Goal: Information Seeking & Learning: Learn about a topic

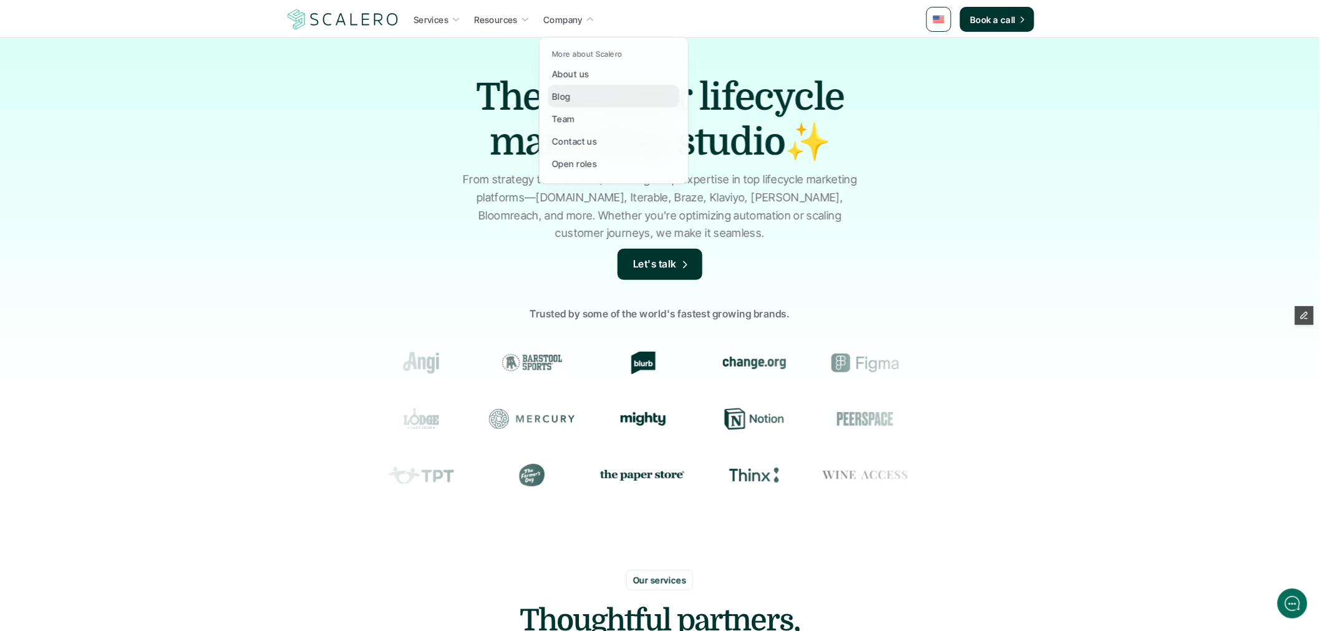
click at [579, 99] on link "Blog" at bounding box center [613, 96] width 131 height 22
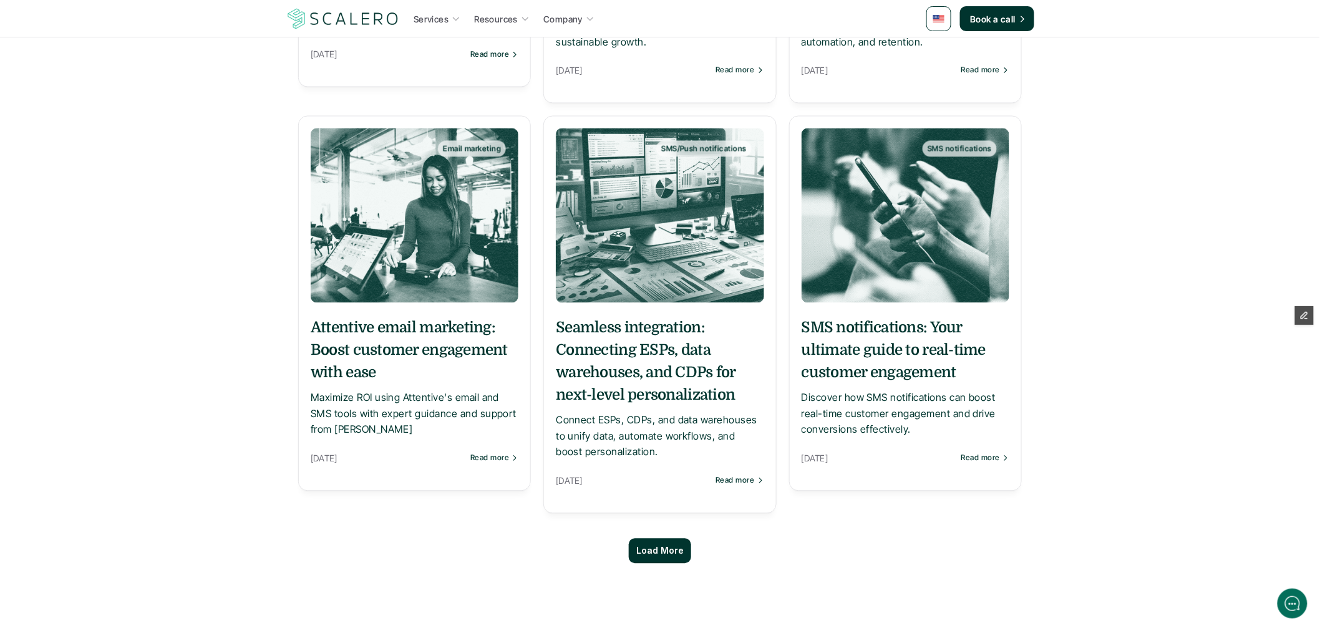
scroll to position [970, 0]
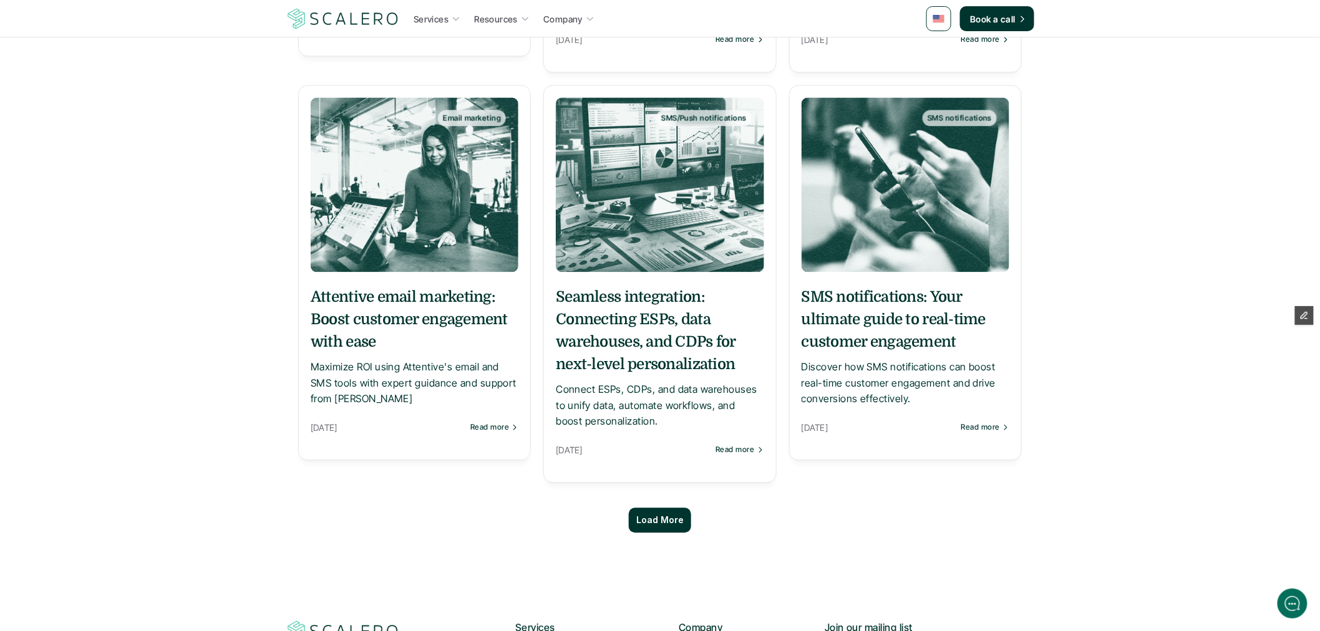
click at [674, 517] on p "Load More" at bounding box center [659, 521] width 47 height 11
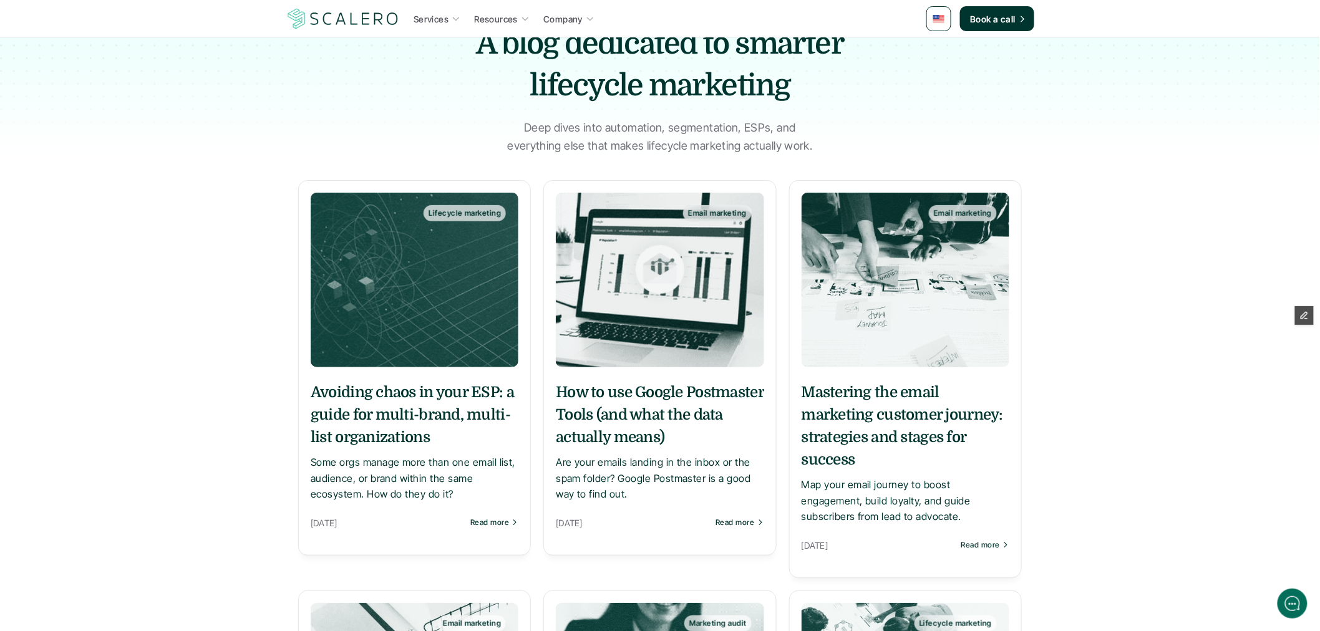
scroll to position [0, 0]
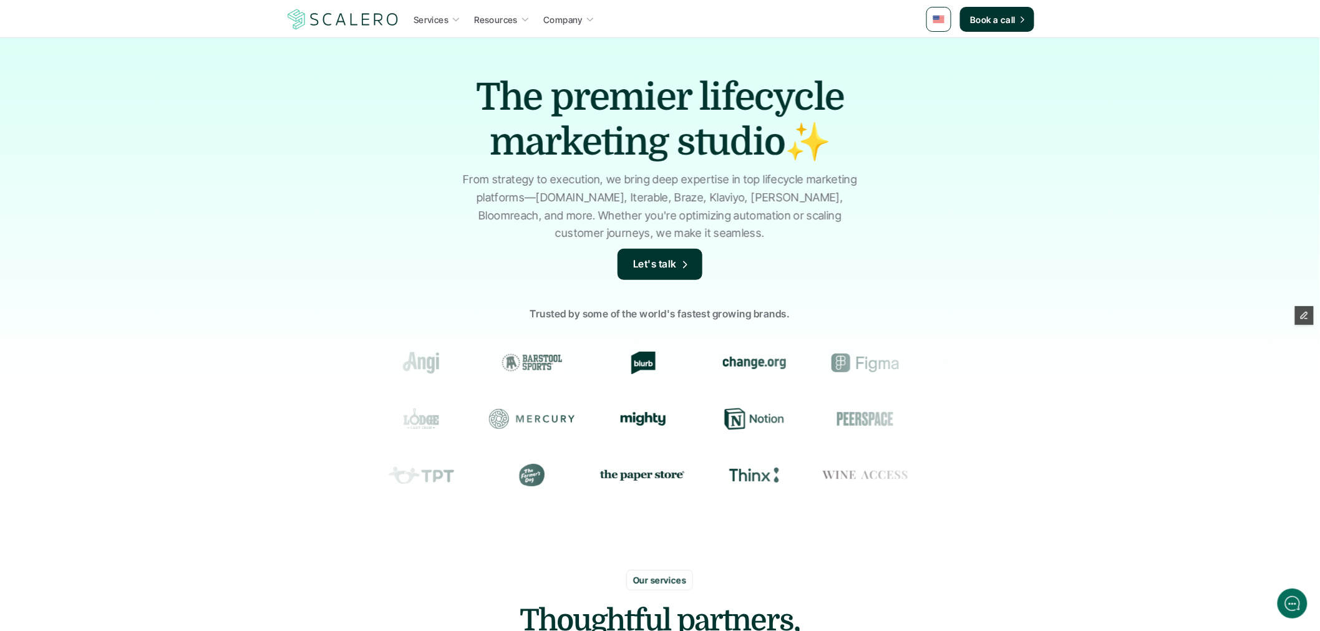
click at [939, 17] on img at bounding box center [938, 19] width 11 height 7
click at [938, 47] on img at bounding box center [940, 50] width 10 height 7
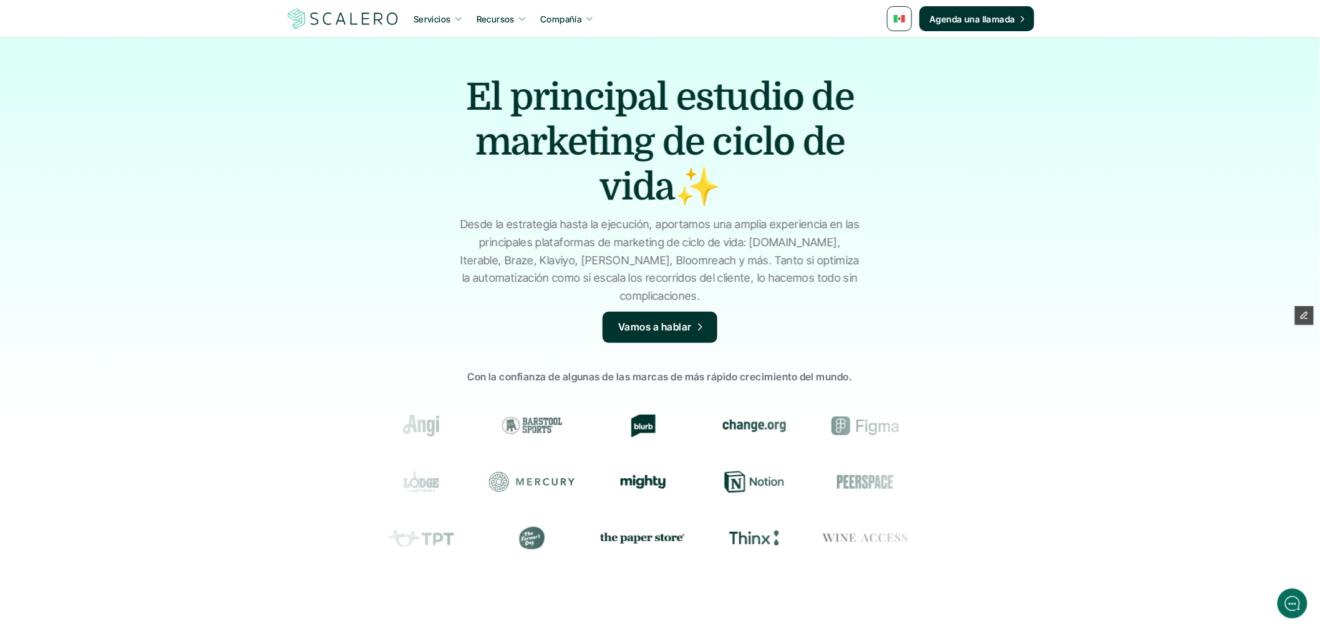
click at [458, 17] on icon at bounding box center [458, 18] width 9 height 9
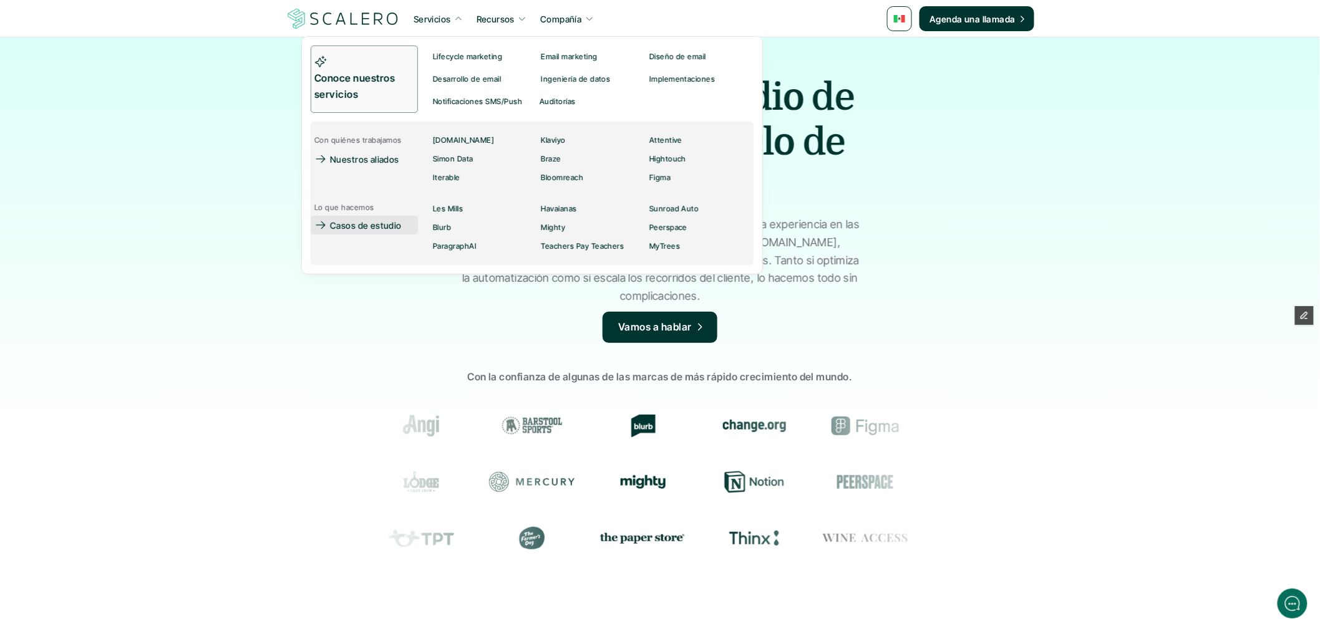
click at [382, 219] on p "Casos de estudio" at bounding box center [366, 225] width 72 height 13
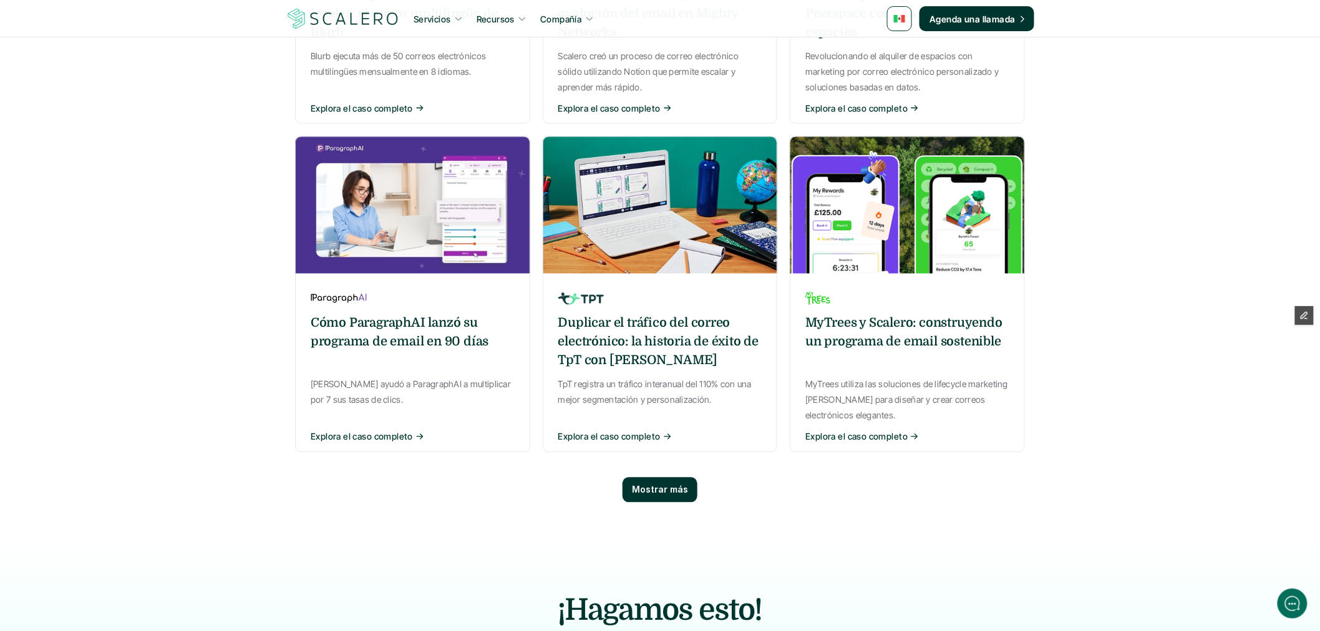
scroll to position [832, 0]
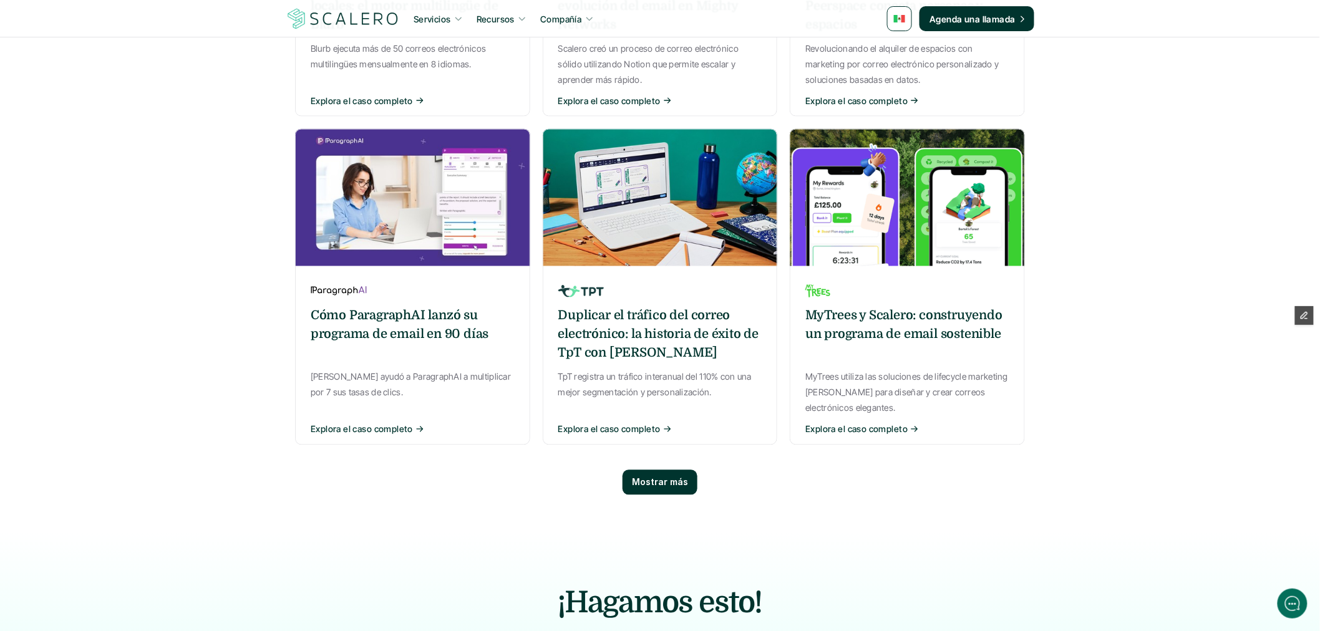
click at [900, 307] on div "MyTrees y Scalero: construyendo un programa de email sostenible" at bounding box center [907, 335] width 204 height 56
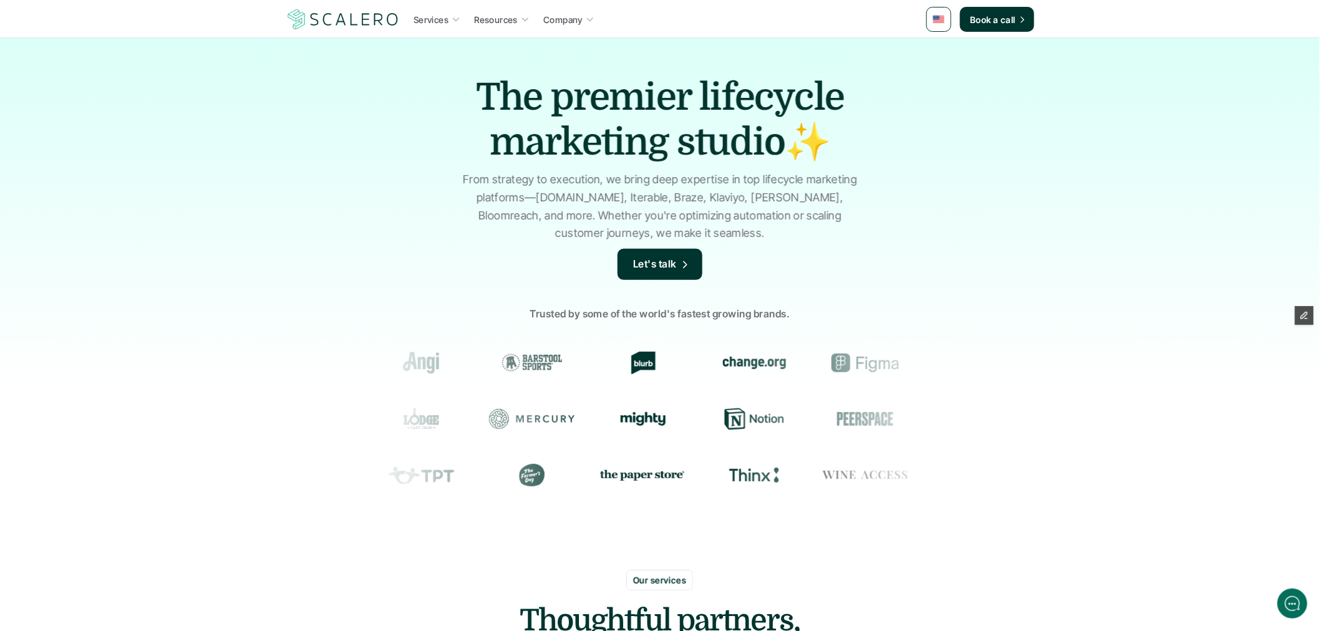
click at [938, 16] on img at bounding box center [938, 19] width 11 height 7
click at [939, 51] on img at bounding box center [940, 50] width 10 height 7
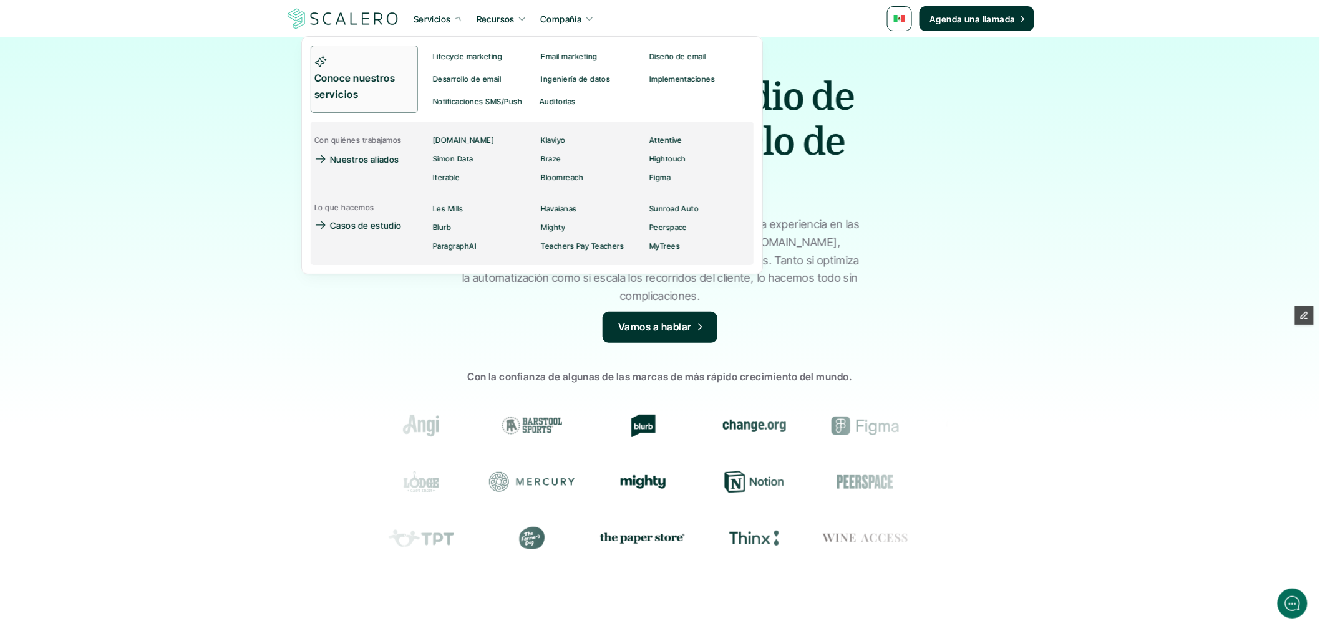
click at [437, 22] on p "Servicios" at bounding box center [432, 18] width 37 height 13
click at [661, 243] on p "MyTrees" at bounding box center [664, 246] width 31 height 9
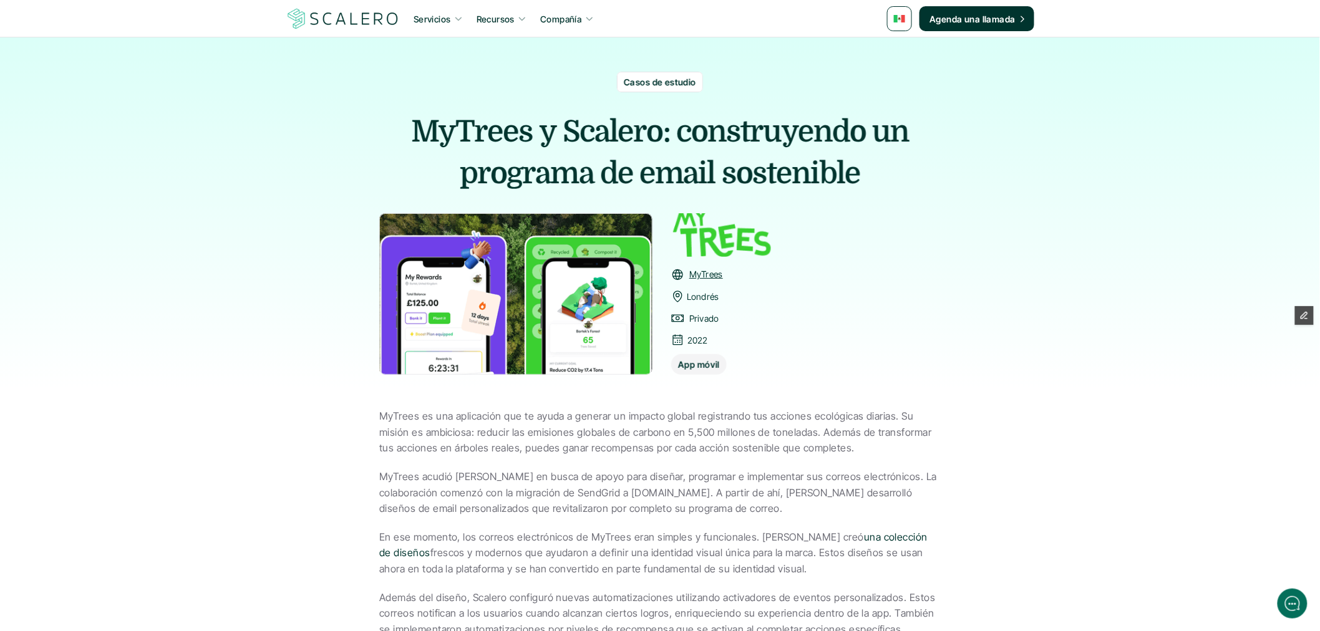
click at [901, 14] on link at bounding box center [899, 18] width 25 height 25
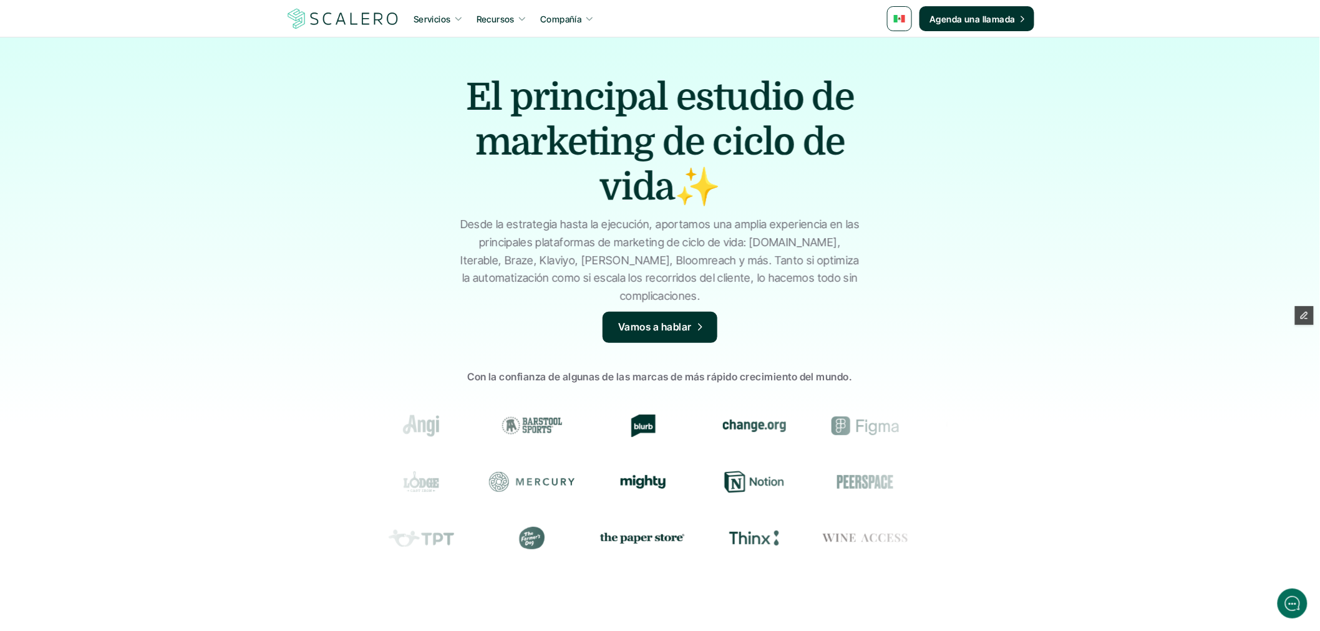
click at [901, 15] on img at bounding box center [899, 18] width 11 height 7
click at [900, 73] on img at bounding box center [901, 74] width 10 height 7
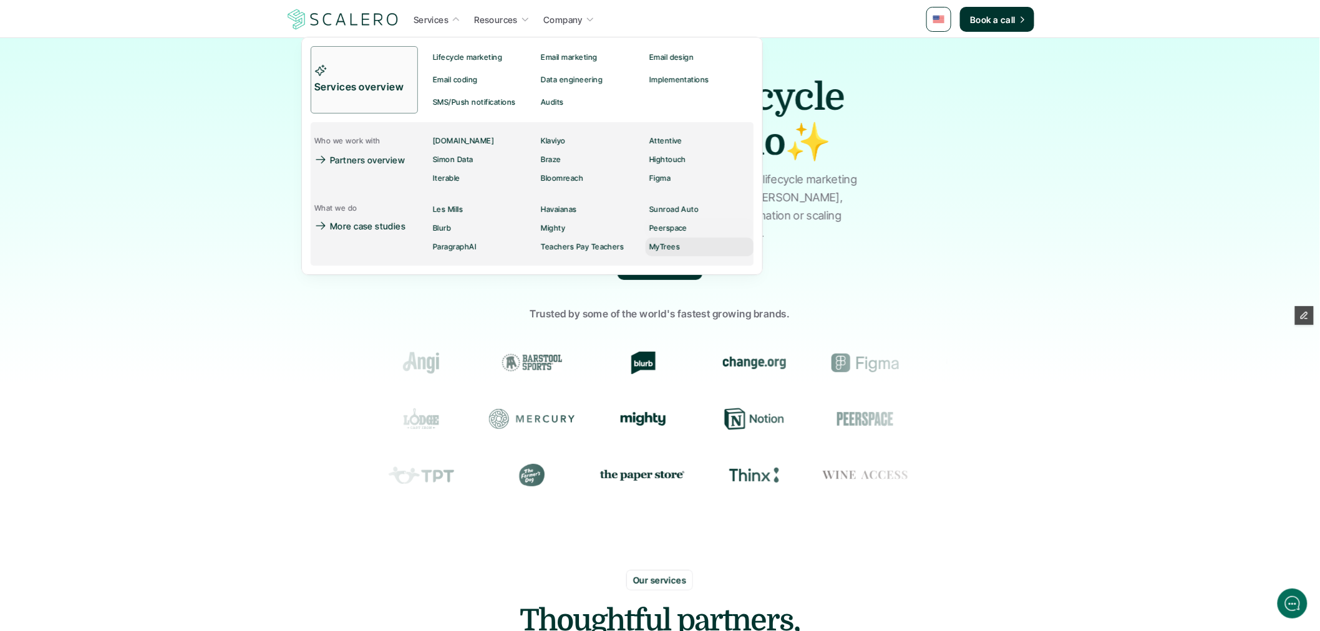
click at [667, 245] on p "MyTrees" at bounding box center [664, 247] width 31 height 9
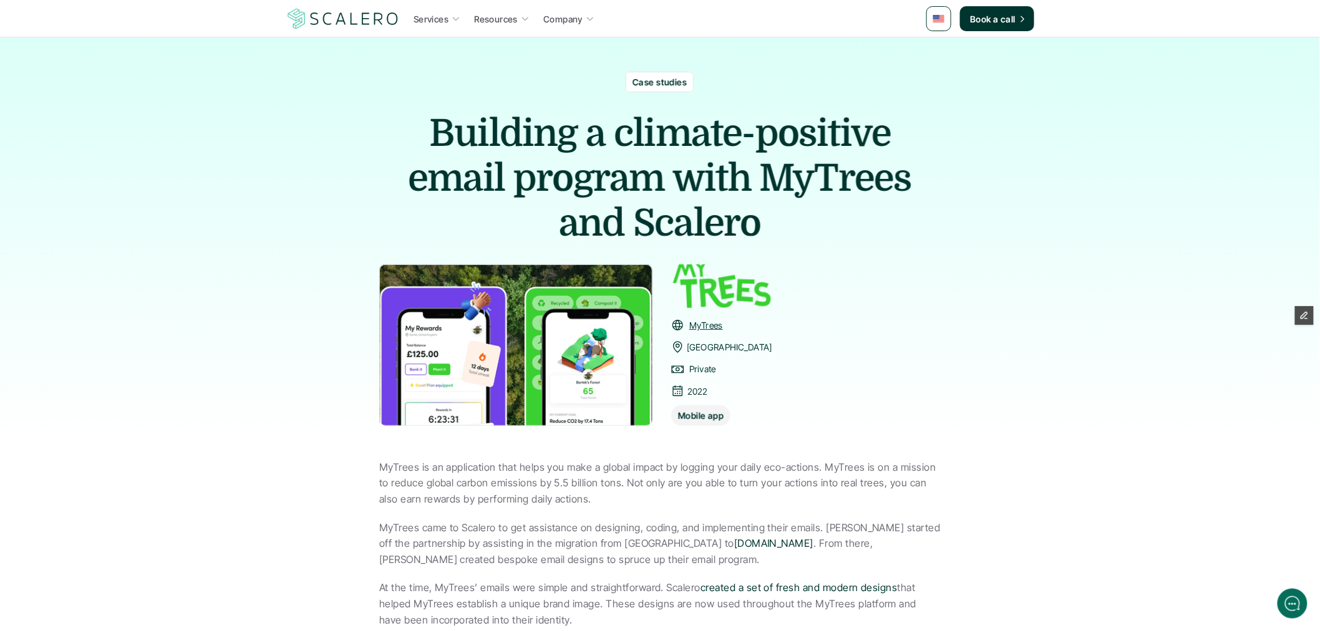
click at [939, 15] on img at bounding box center [938, 18] width 11 height 7
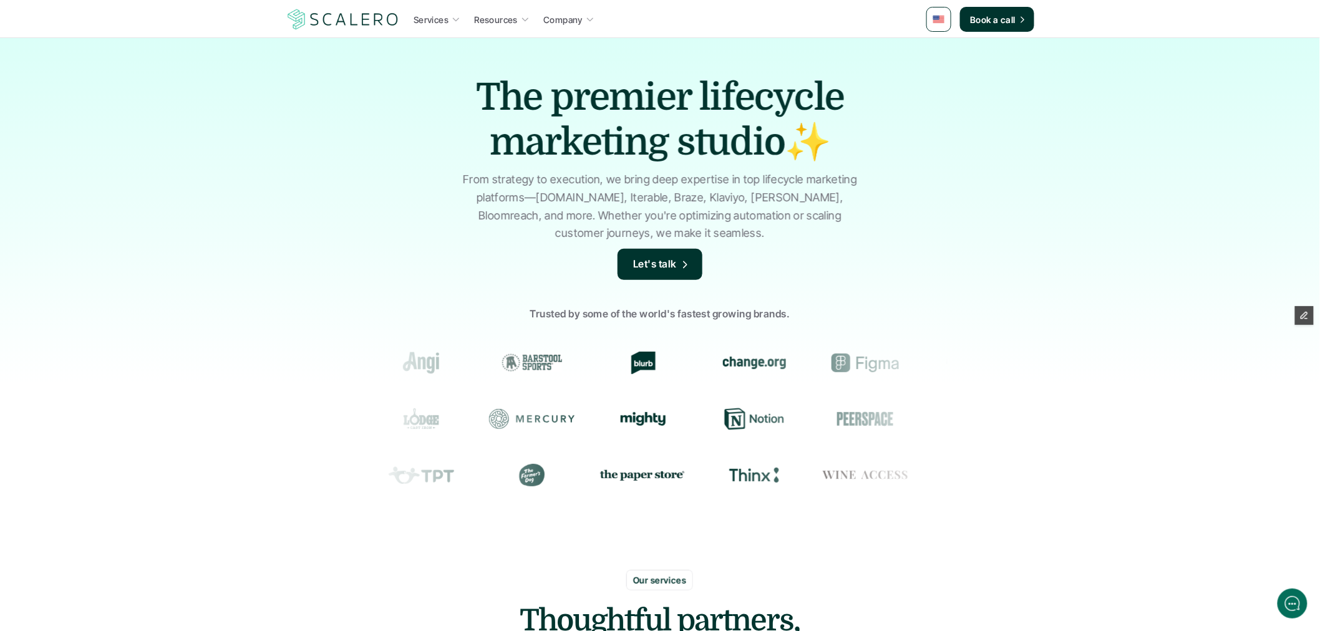
click at [939, 16] on img at bounding box center [938, 19] width 11 height 7
click at [939, 48] on img at bounding box center [940, 50] width 10 height 7
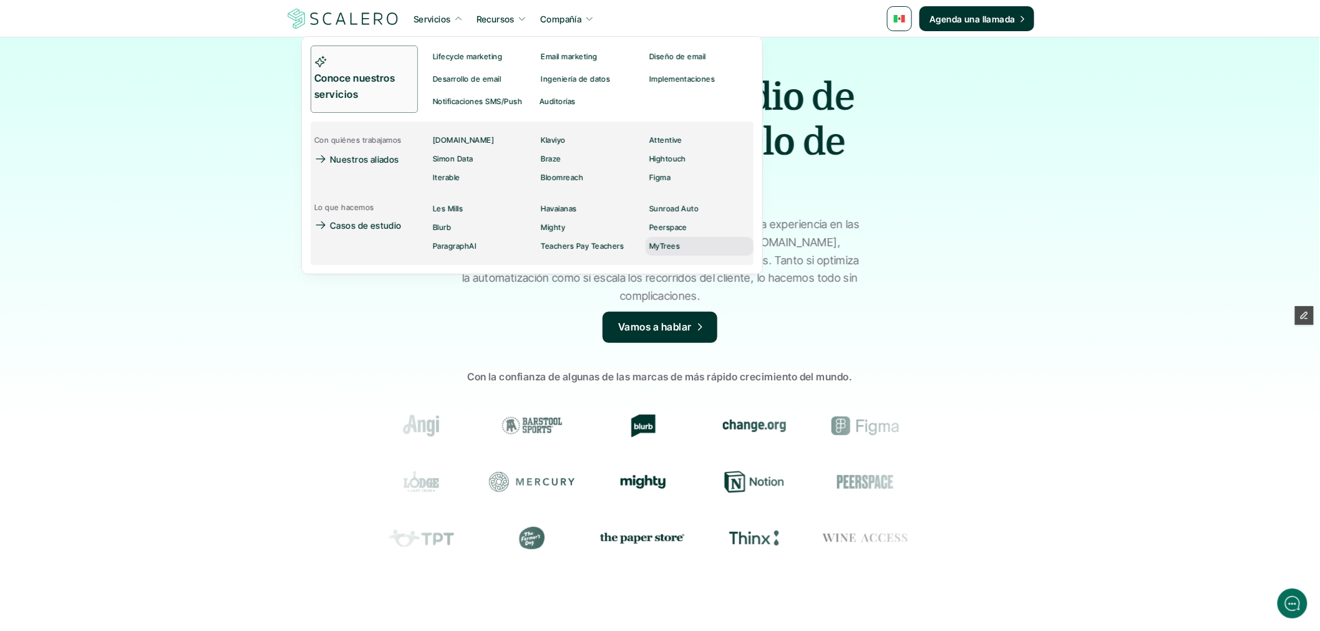
click at [658, 250] on p "MyTrees" at bounding box center [664, 246] width 31 height 9
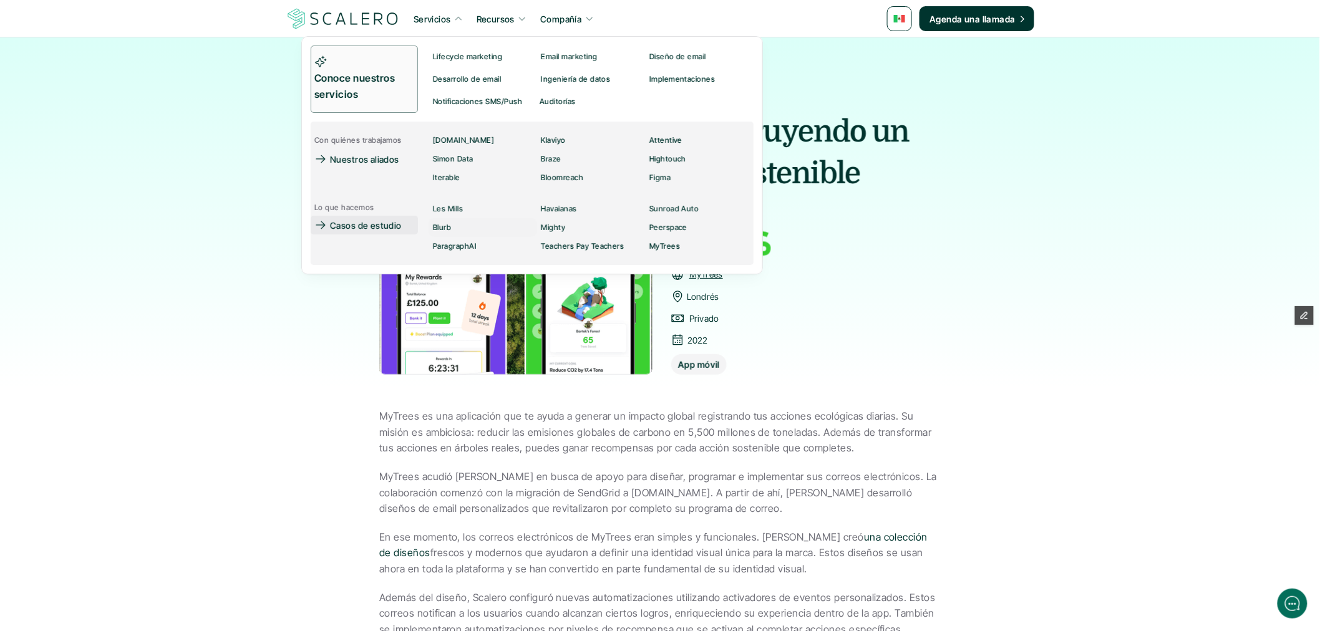
click at [388, 226] on p "Casos de estudio" at bounding box center [366, 225] width 72 height 13
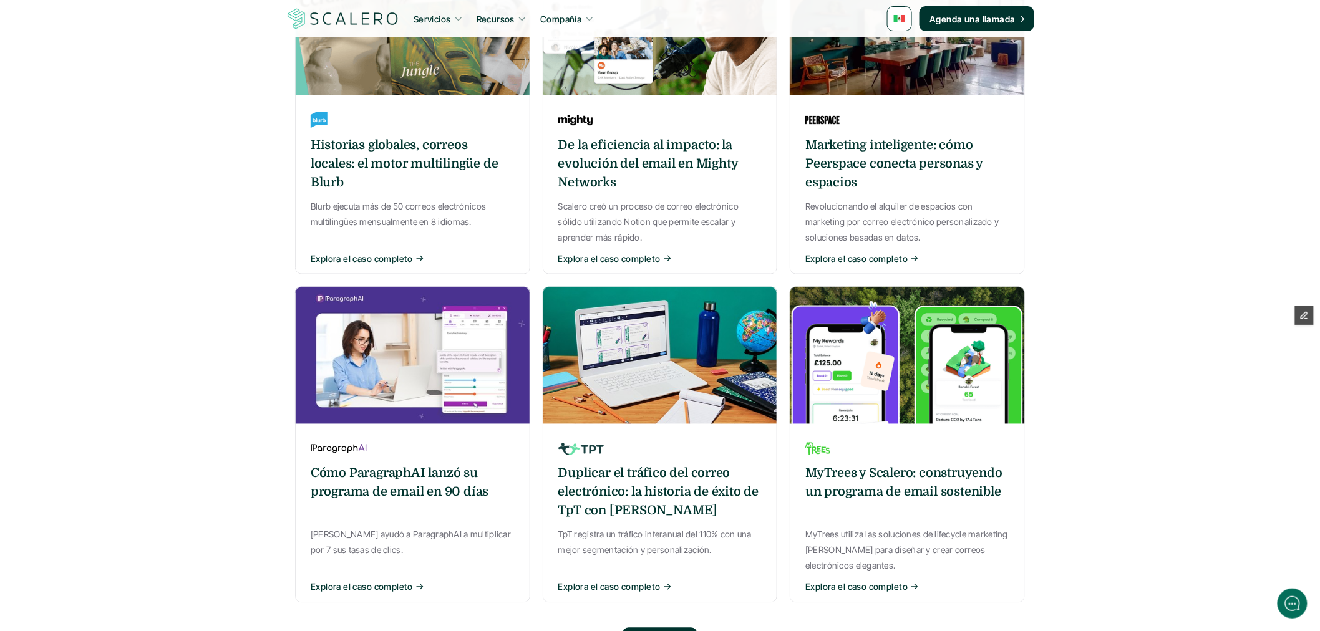
scroll to position [970, 0]
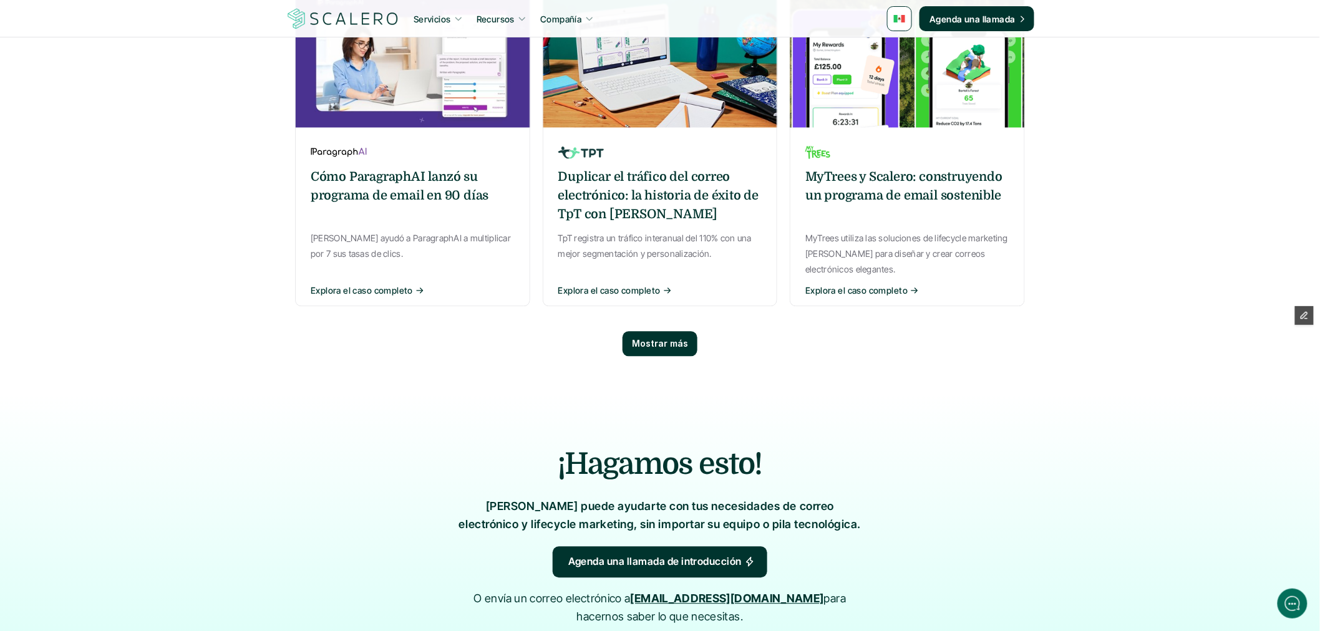
click at [682, 339] on p "Mostrar más" at bounding box center [660, 344] width 56 height 11
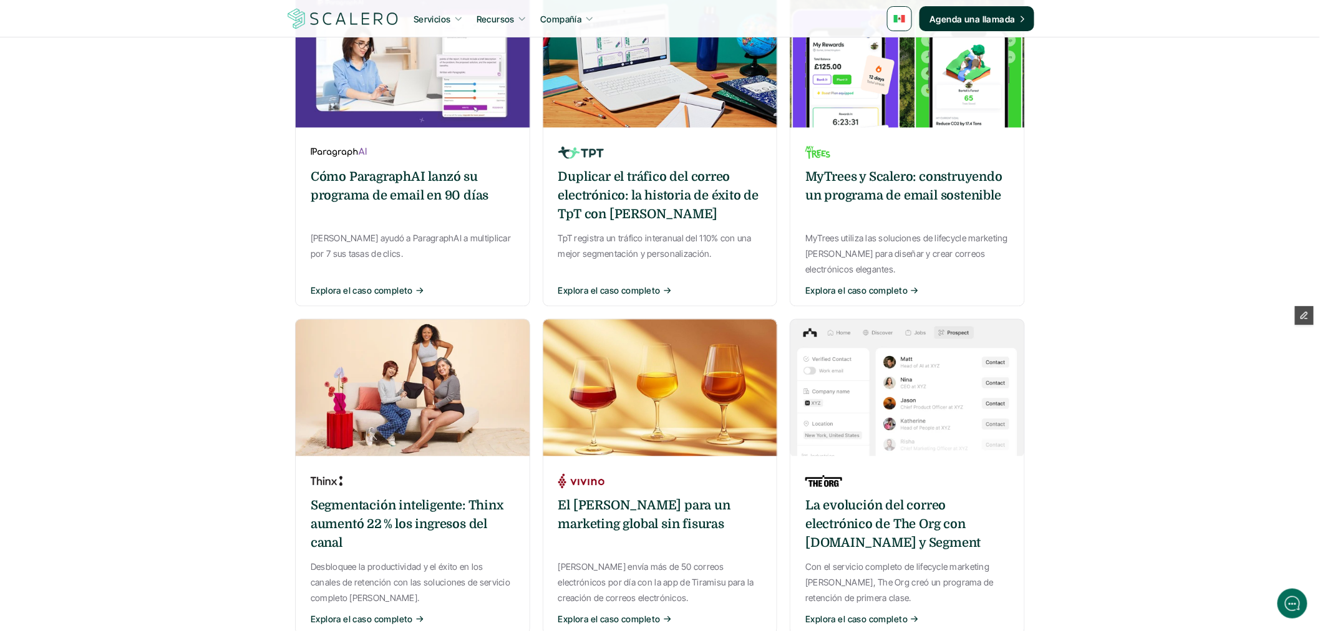
click at [701, 408] on img at bounding box center [660, 387] width 235 height 137
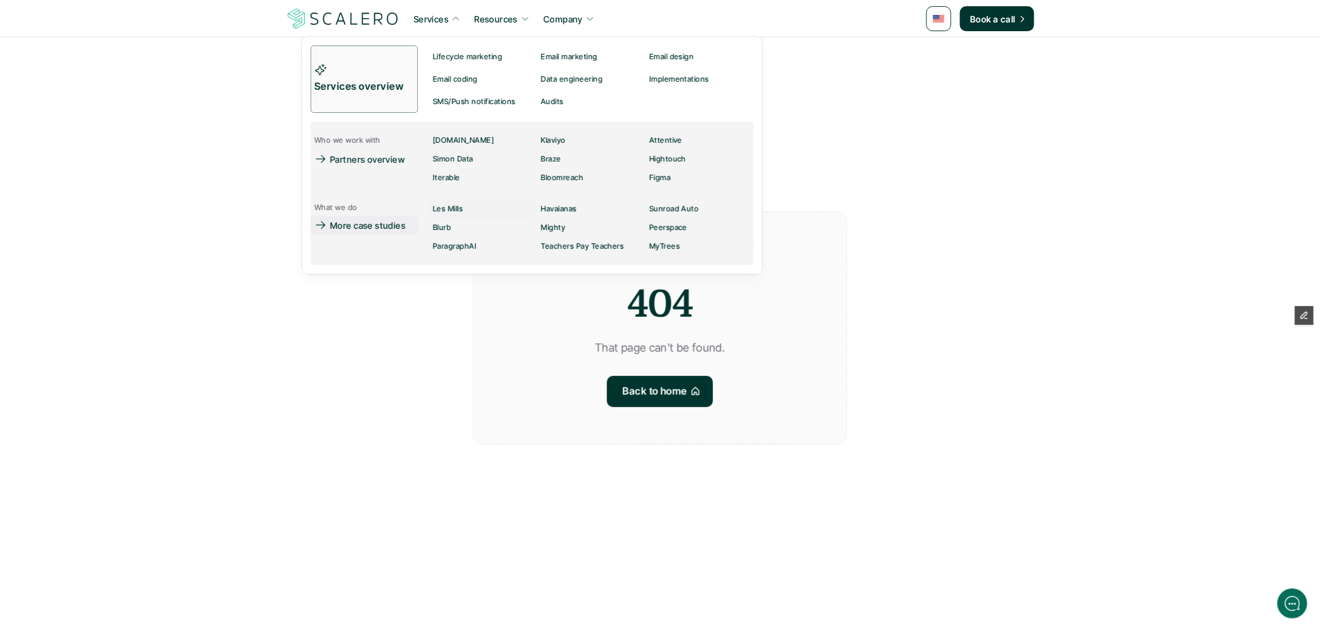
click at [397, 223] on p "More case studies" at bounding box center [367, 225] width 75 height 13
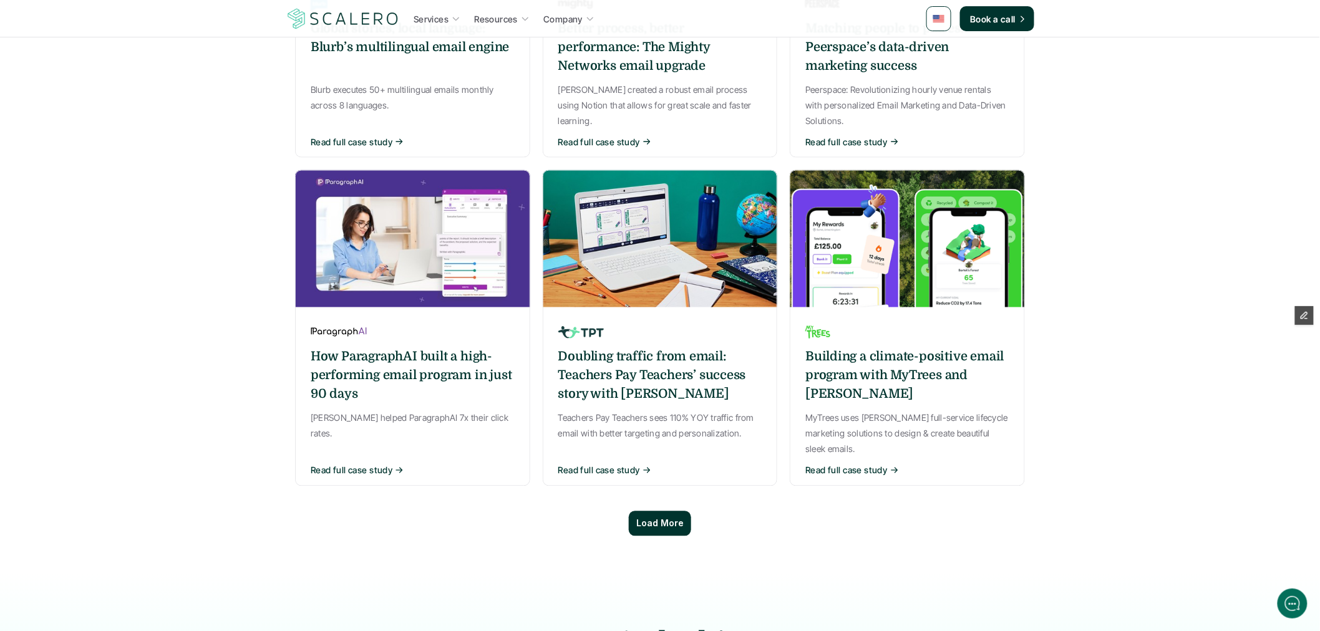
scroll to position [762, 0]
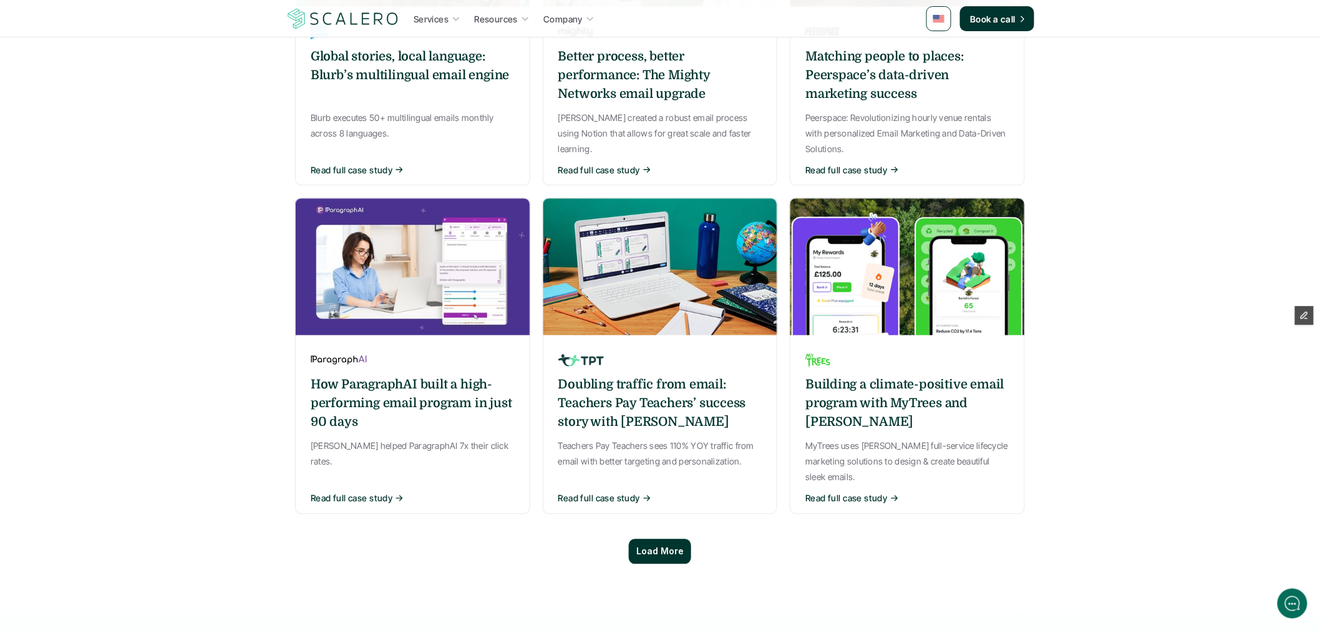
click at [672, 547] on p "Load More" at bounding box center [659, 552] width 47 height 11
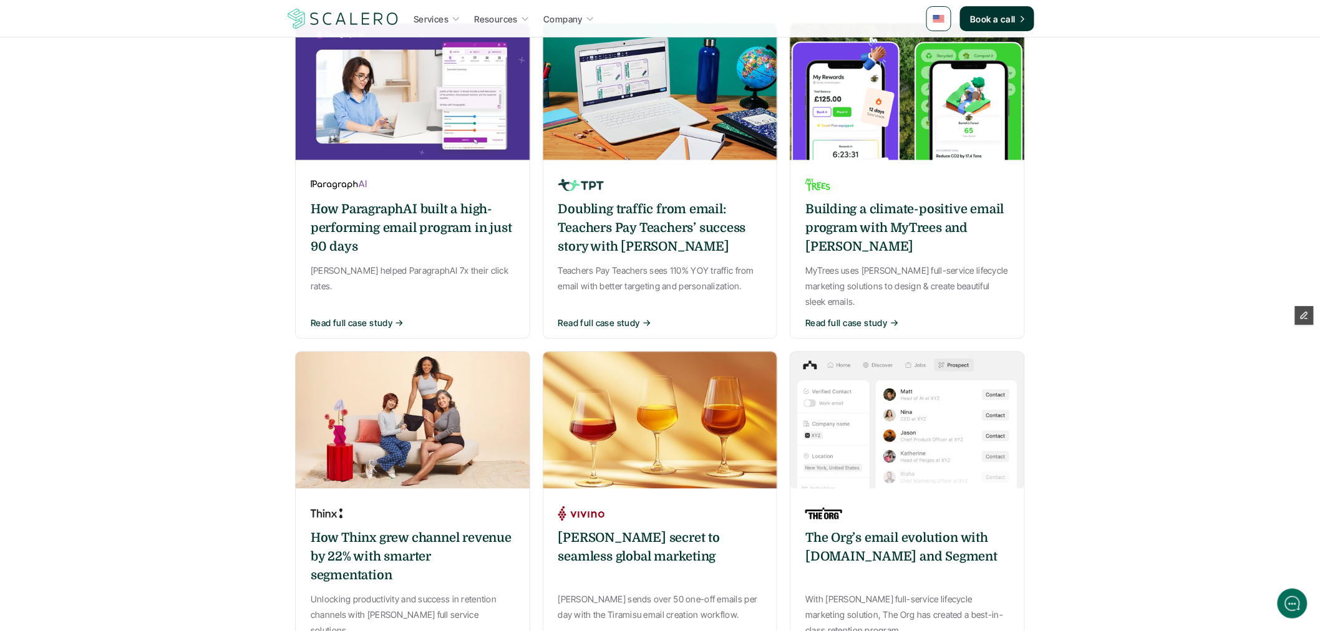
scroll to position [1178, 0]
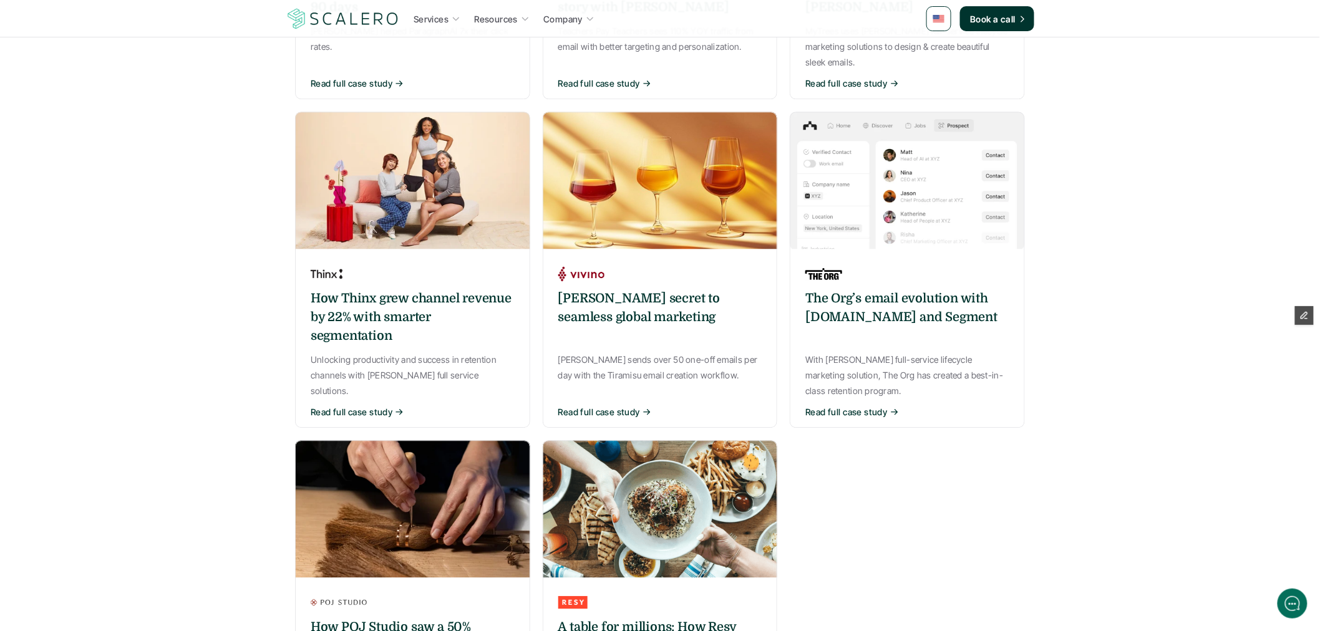
click at [669, 299] on div "Vivino’s secret to seamless global marketing" at bounding box center [660, 317] width 204 height 56
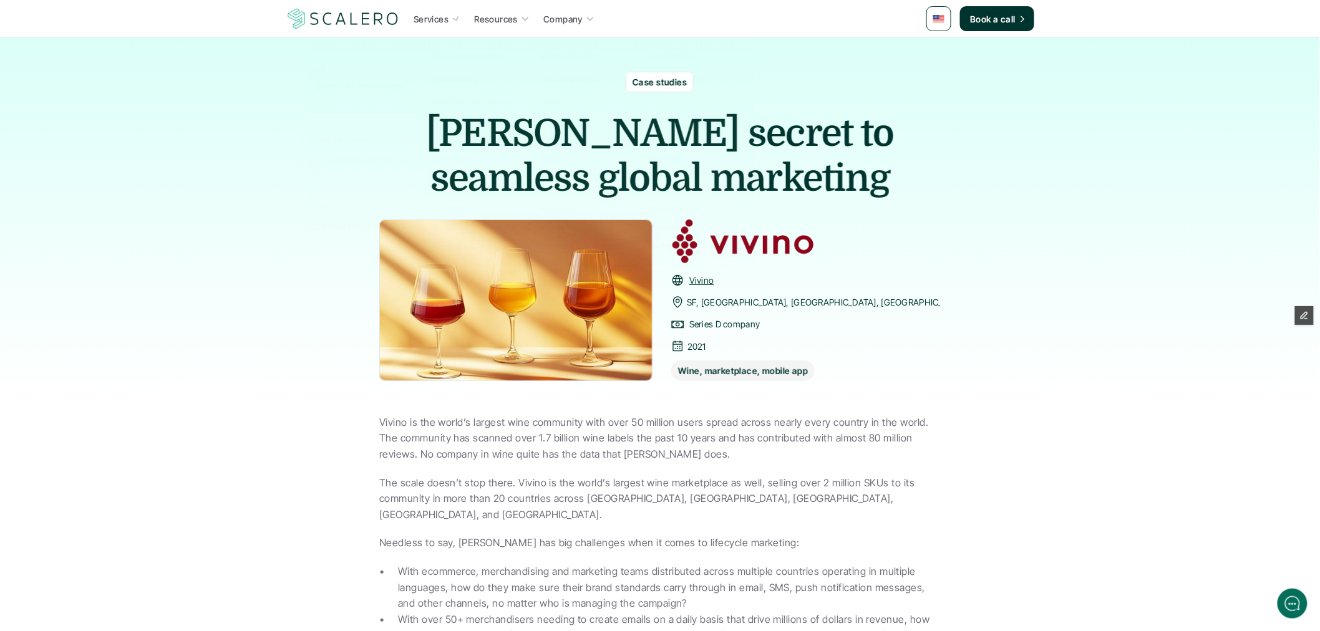
click at [371, 14] on img at bounding box center [343, 19] width 115 height 24
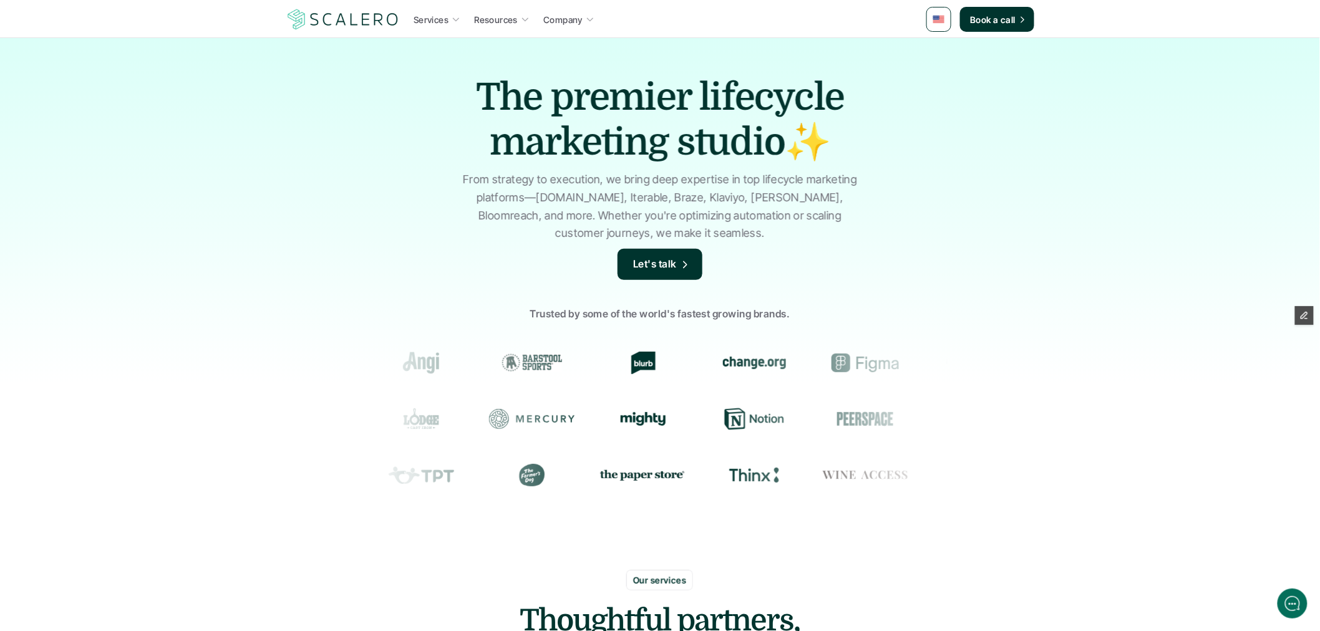
click at [938, 19] on img at bounding box center [938, 19] width 11 height 7
click at [938, 47] on img at bounding box center [940, 50] width 10 height 7
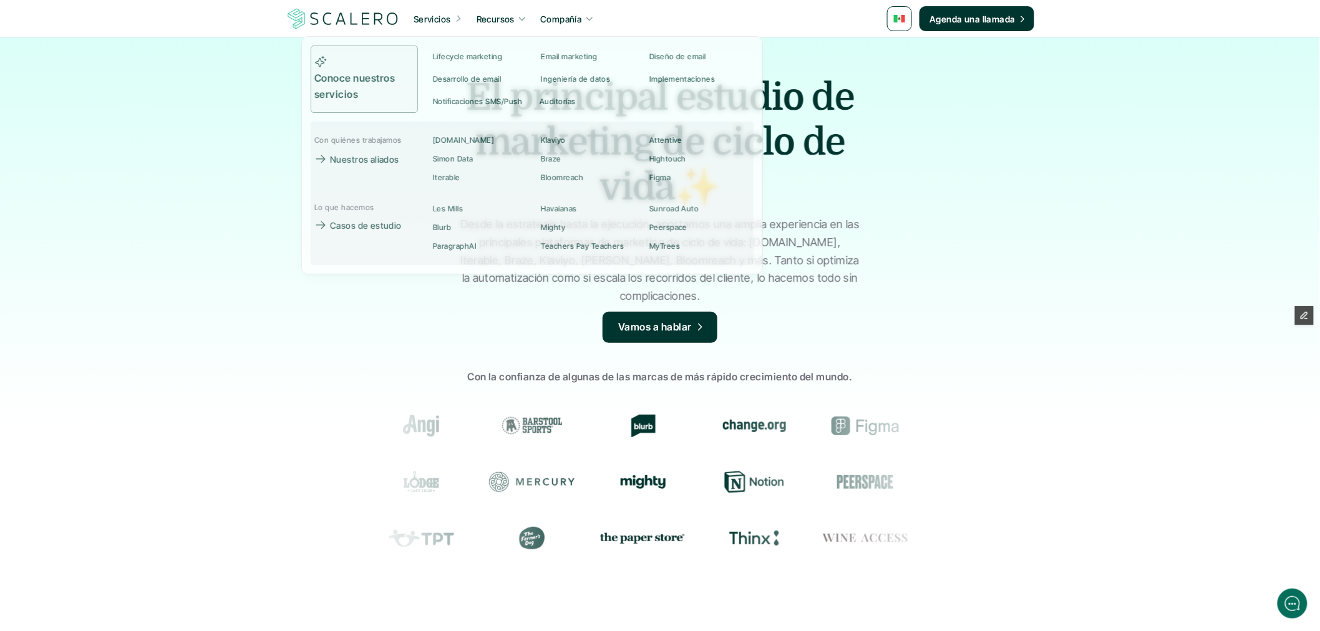
click at [423, 13] on p "Servicios" at bounding box center [432, 18] width 37 height 13
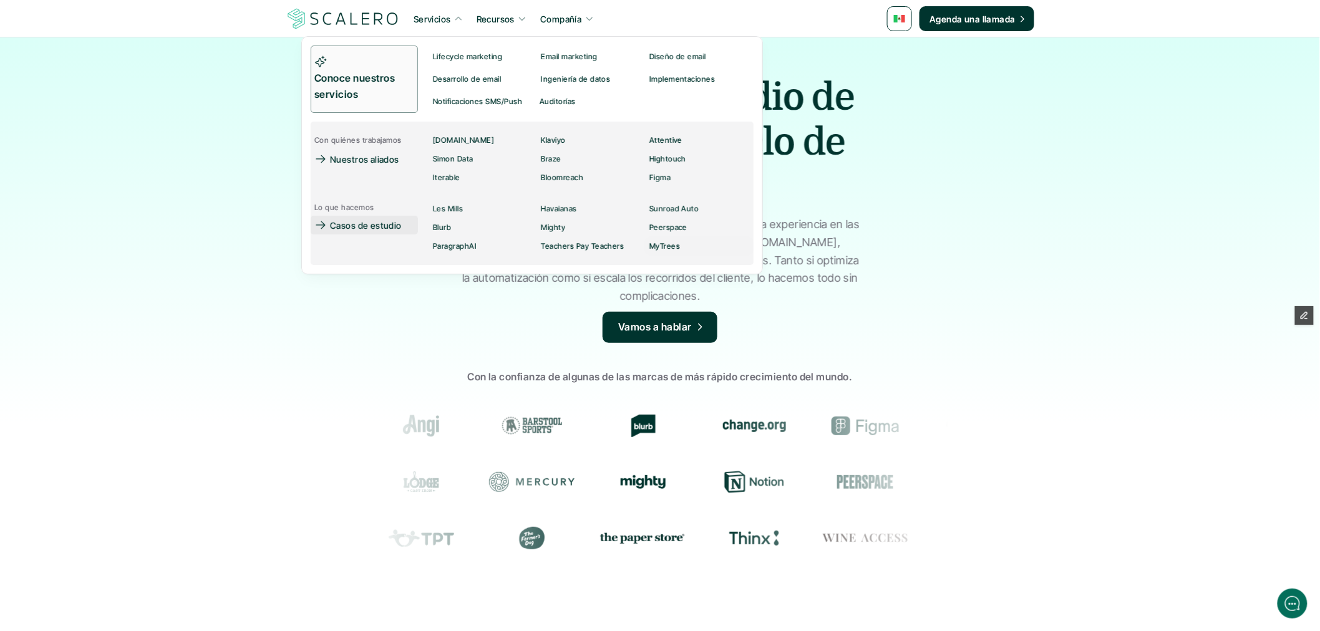
click at [350, 230] on p "Casos de estudio" at bounding box center [366, 225] width 72 height 13
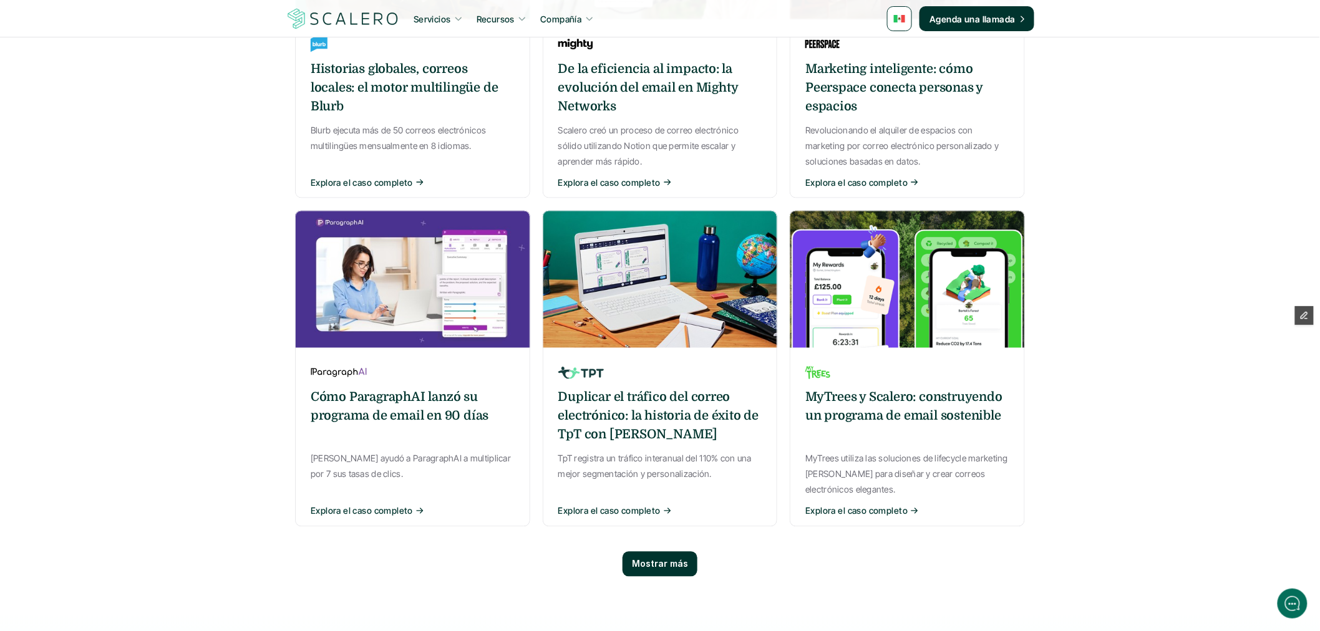
scroll to position [901, 0]
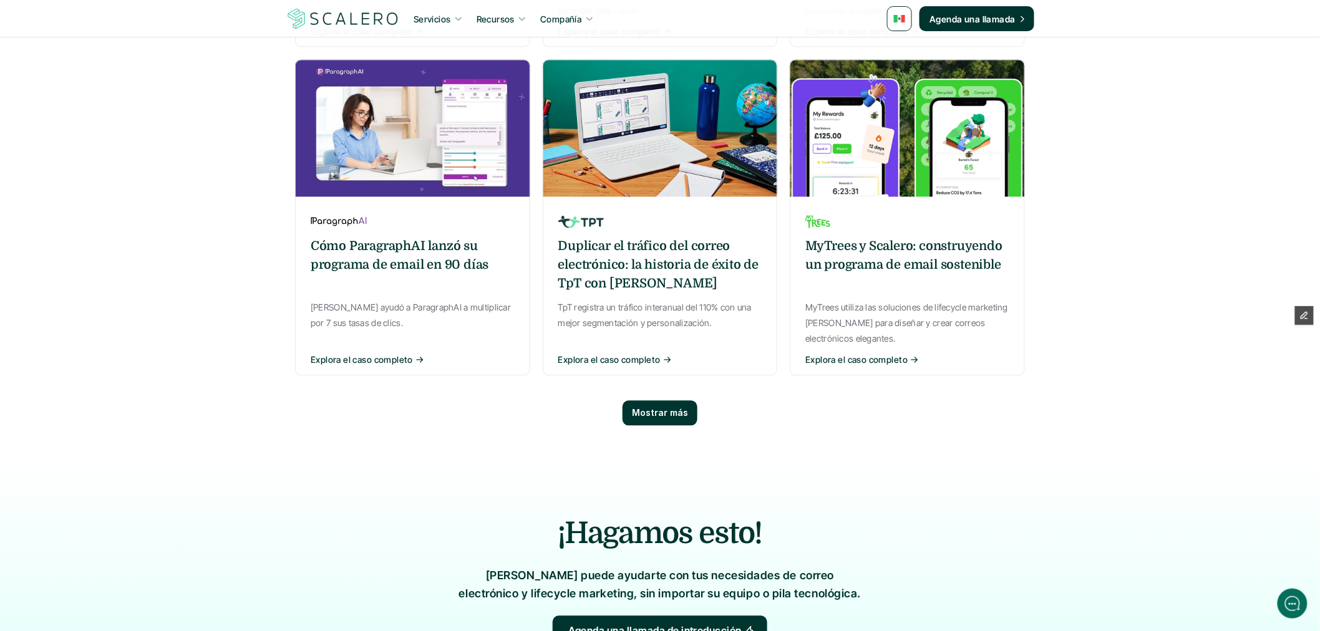
click at [667, 409] on p "Mostrar más" at bounding box center [660, 414] width 56 height 11
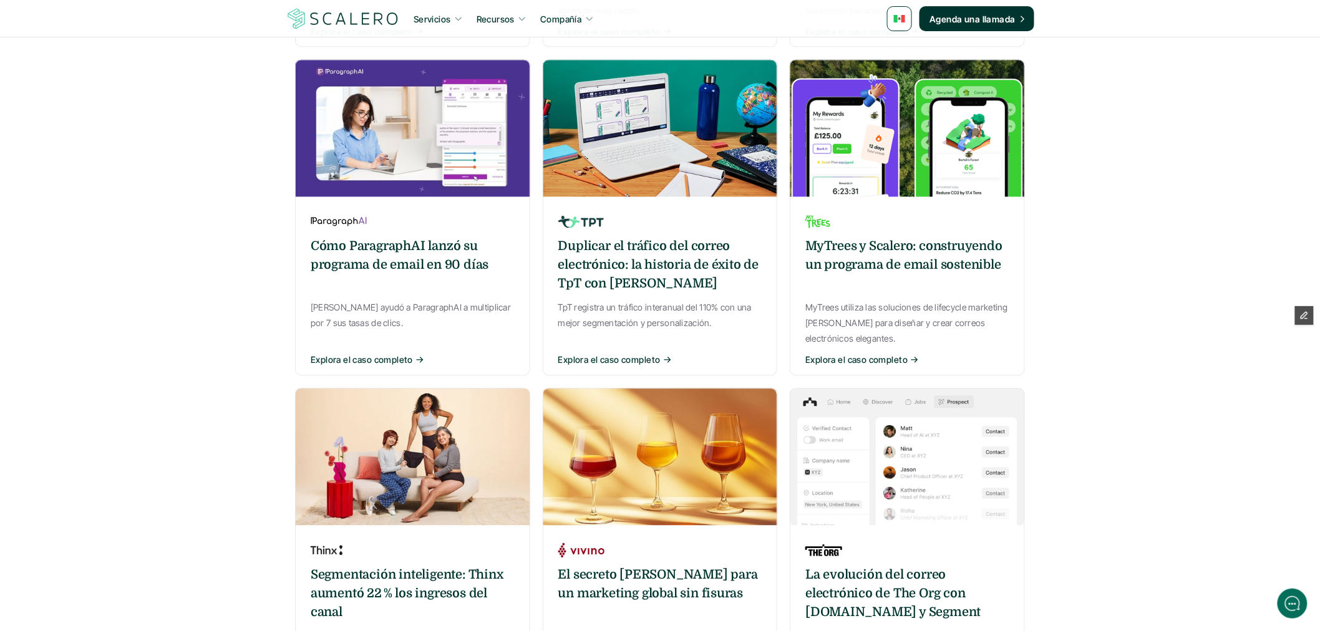
click at [672, 414] on img at bounding box center [660, 457] width 235 height 137
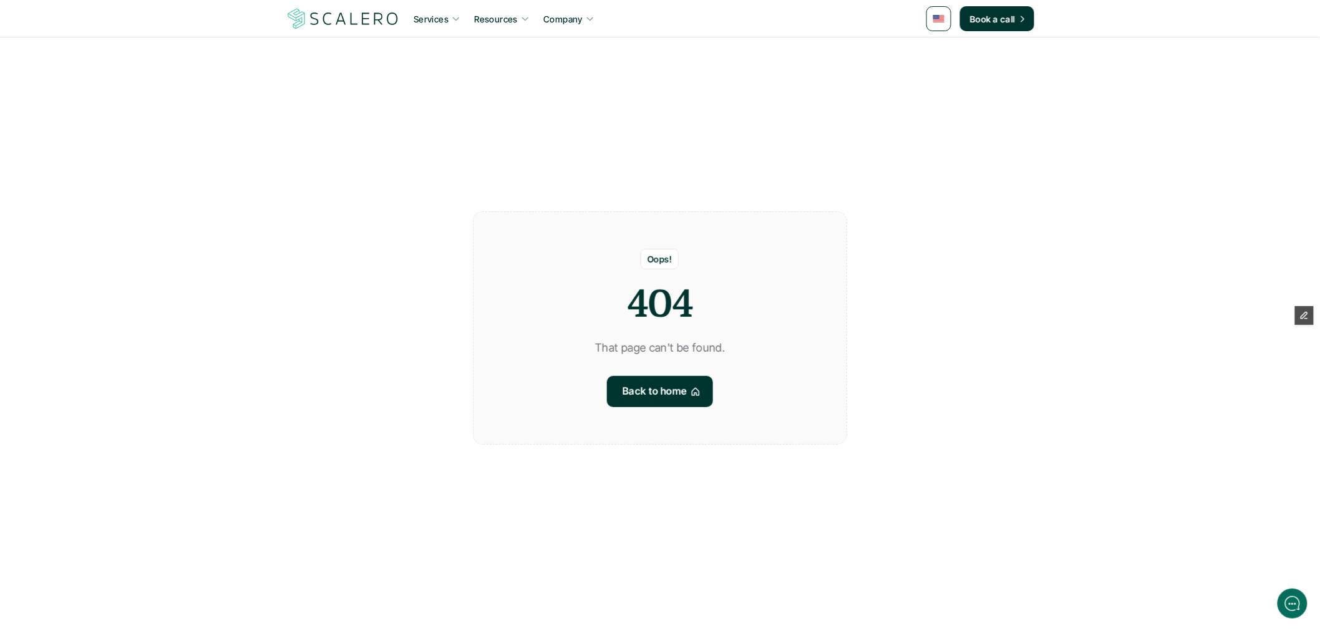
click at [948, 14] on link at bounding box center [938, 18] width 25 height 25
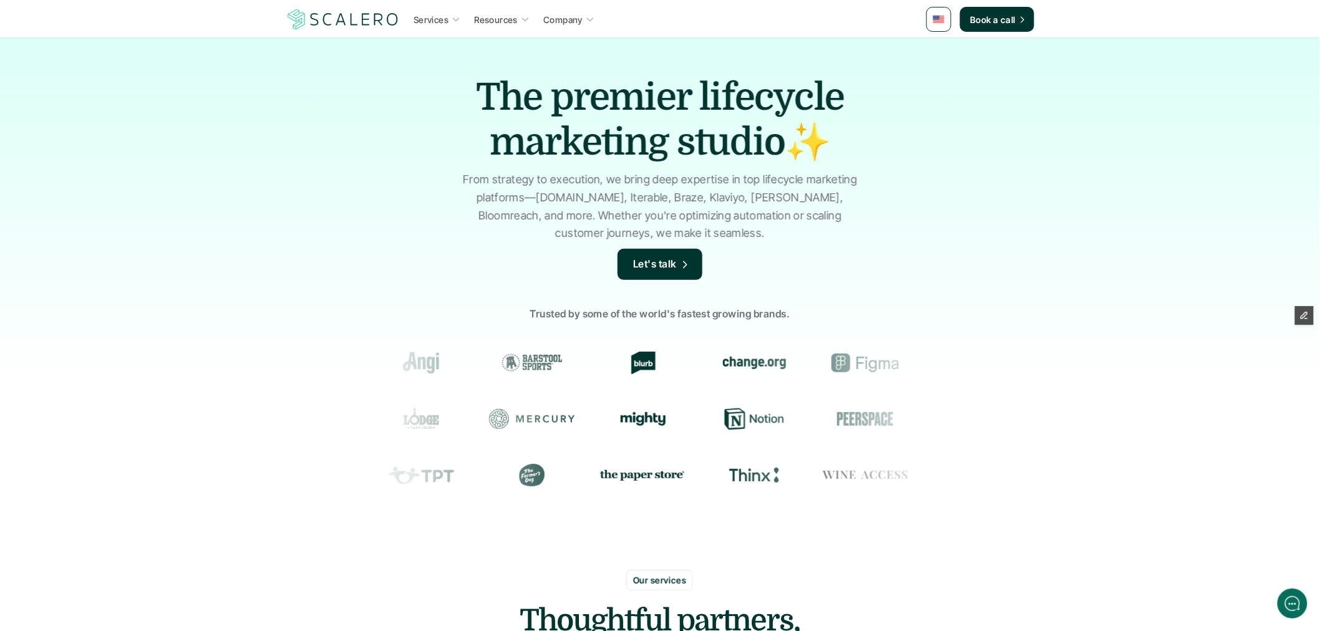
click at [946, 27] on link at bounding box center [938, 19] width 25 height 25
click at [941, 49] on img at bounding box center [940, 50] width 10 height 7
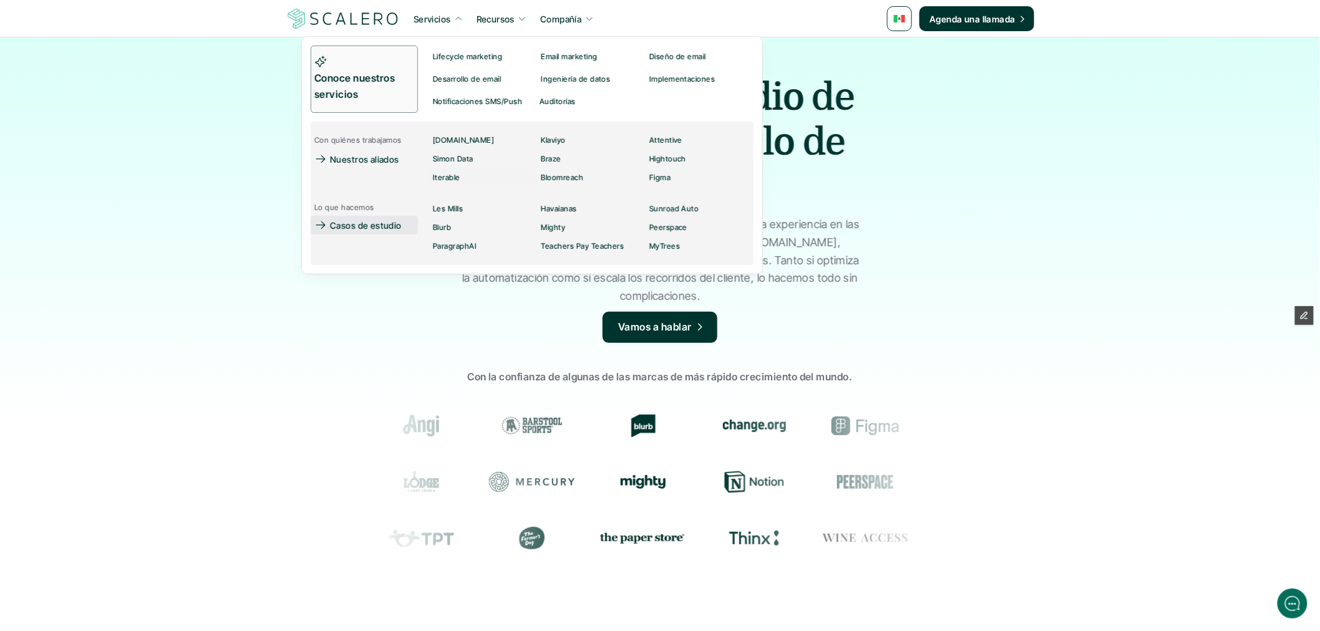
click at [373, 223] on p "Casos de estudio" at bounding box center [366, 225] width 72 height 13
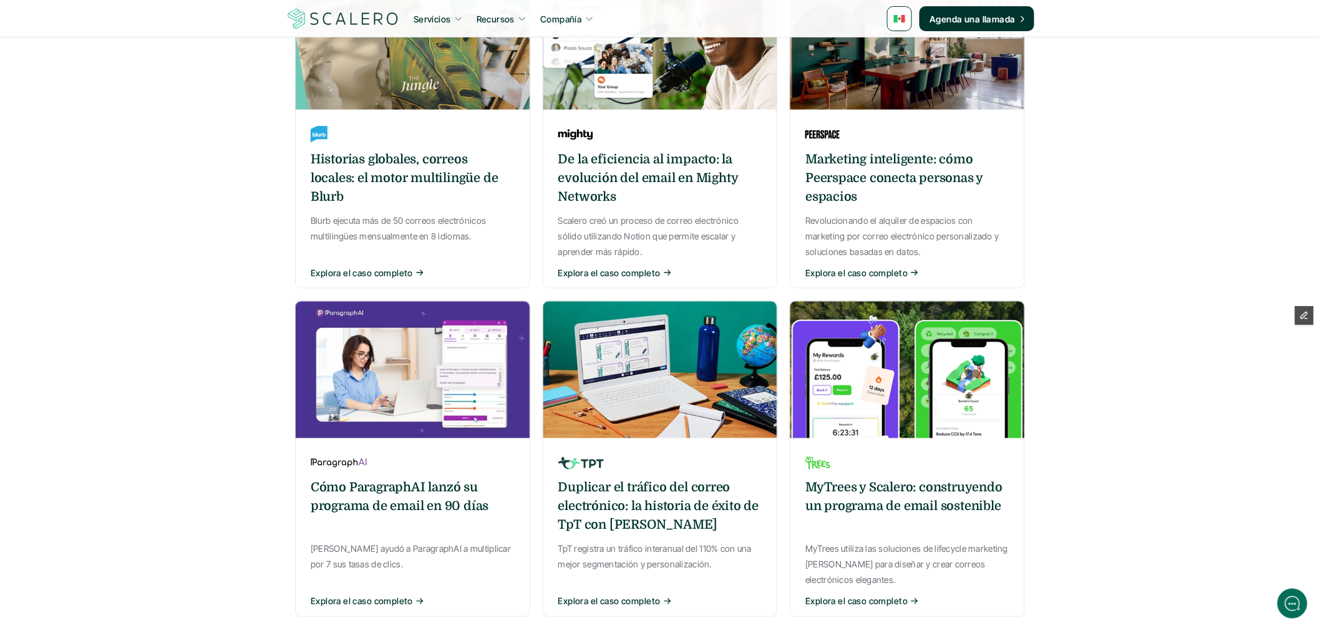
scroll to position [901, 0]
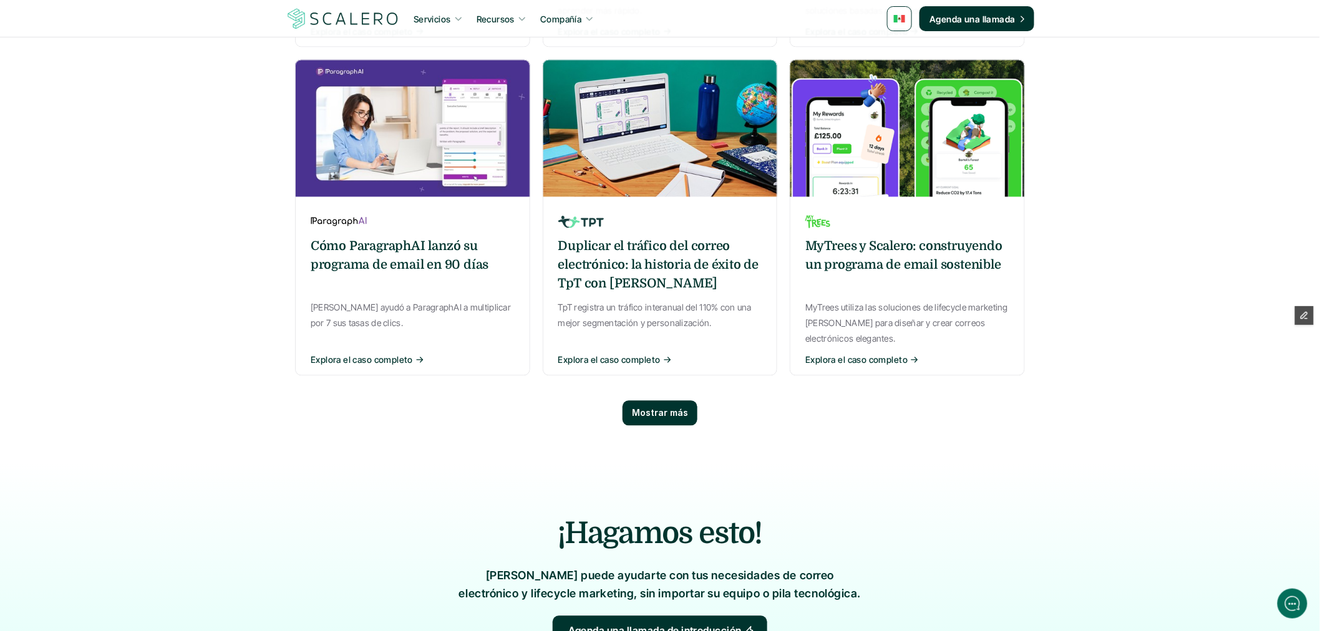
click at [664, 401] on div "Mostrar más" at bounding box center [660, 413] width 75 height 25
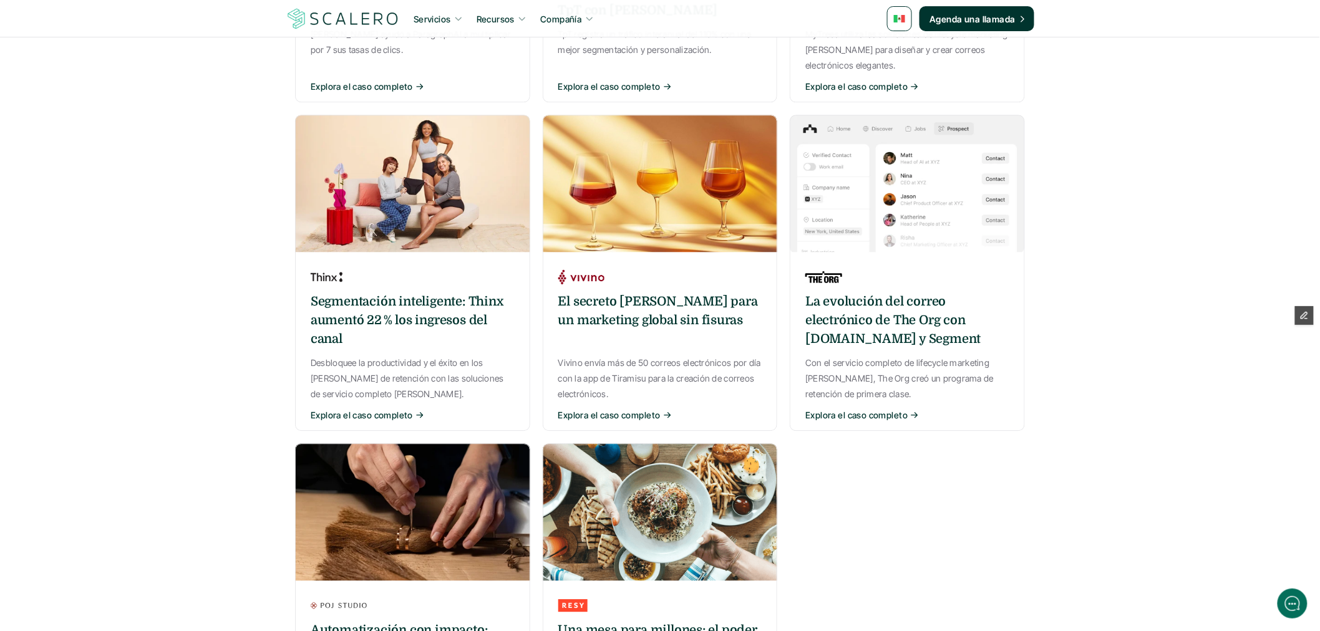
scroll to position [1178, 0]
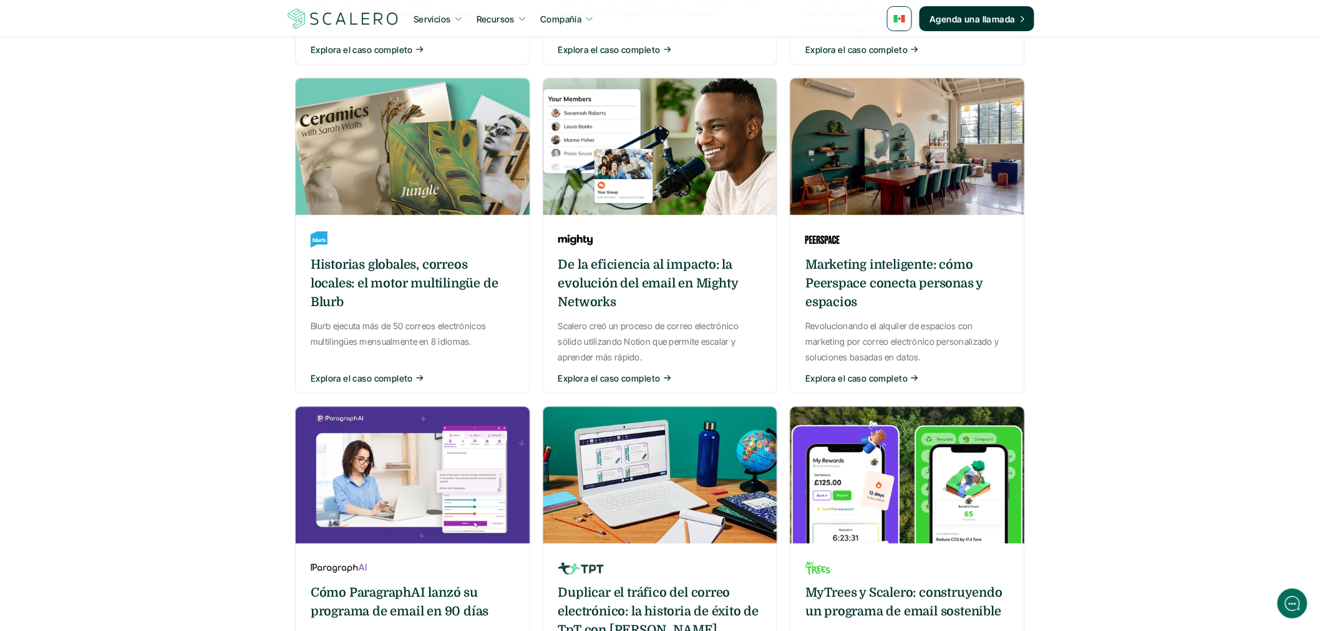
scroll to position [901, 0]
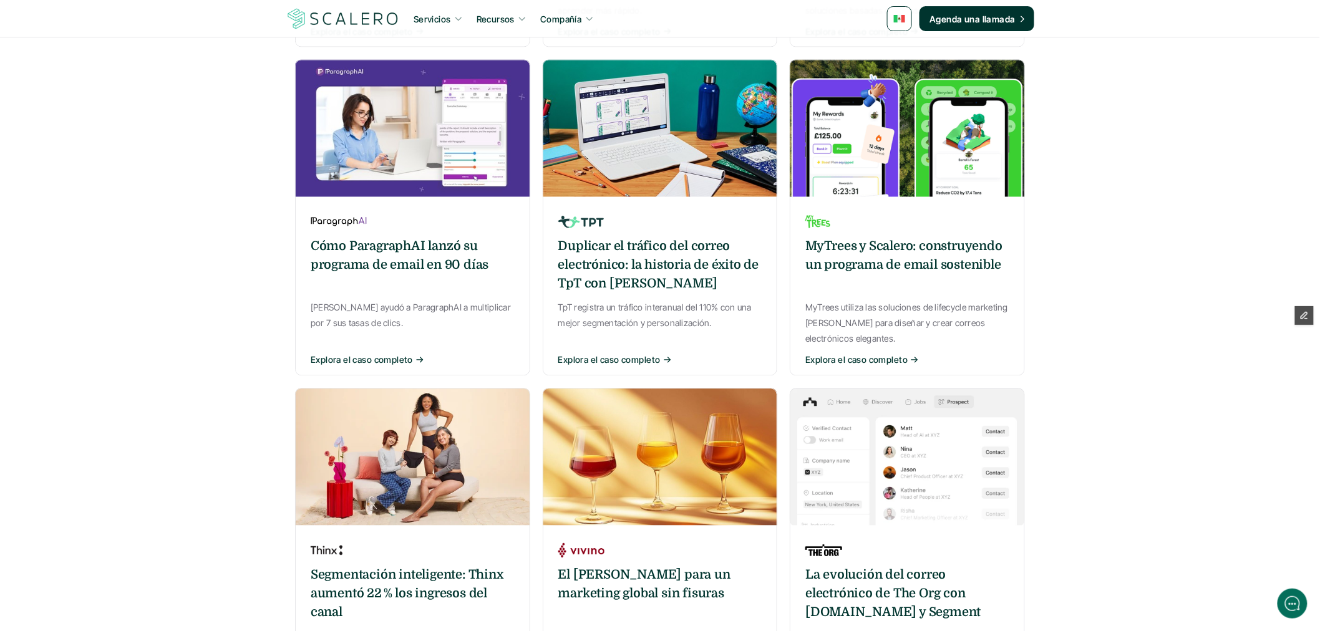
click at [681, 401] on img at bounding box center [660, 457] width 235 height 137
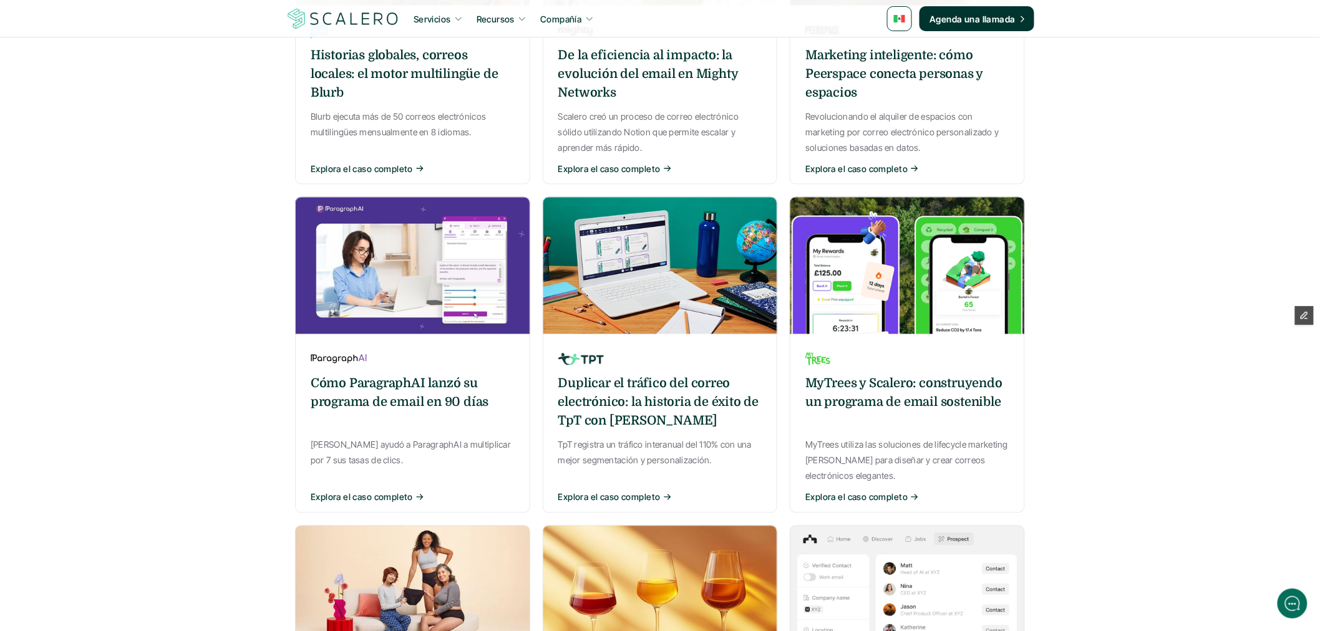
scroll to position [901, 0]
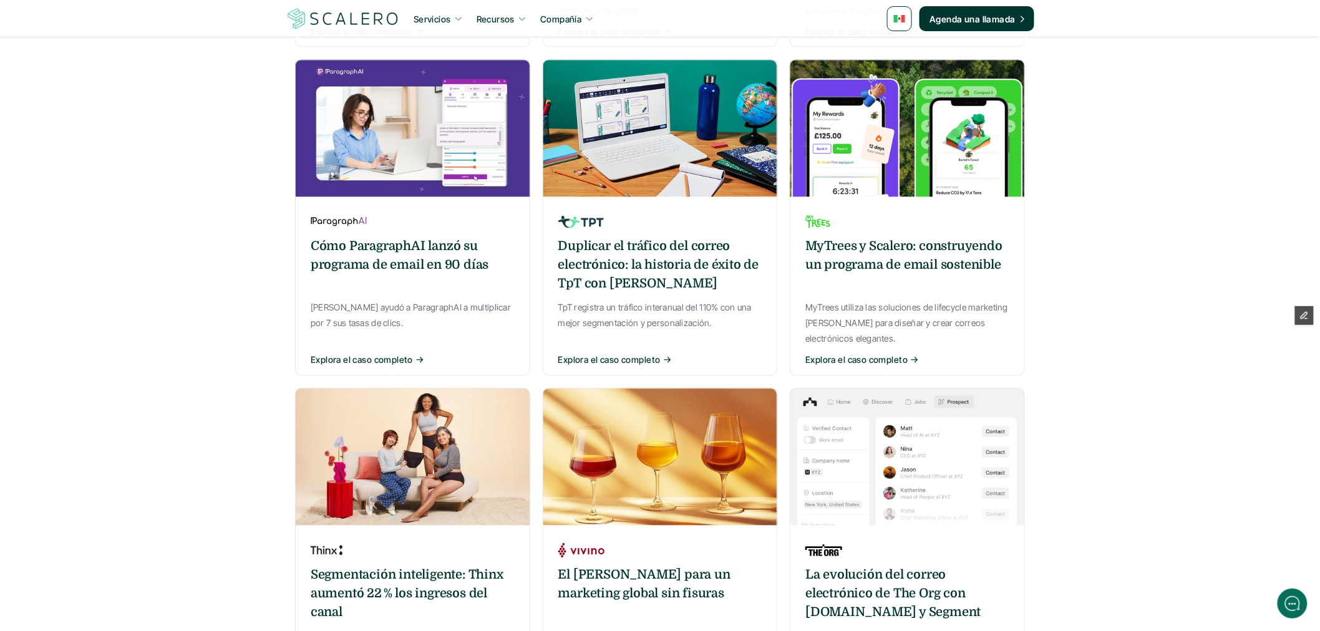
click at [674, 566] on h6 "El secreto de Vivino para un marketing global sin fisuras" at bounding box center [660, 584] width 204 height 37
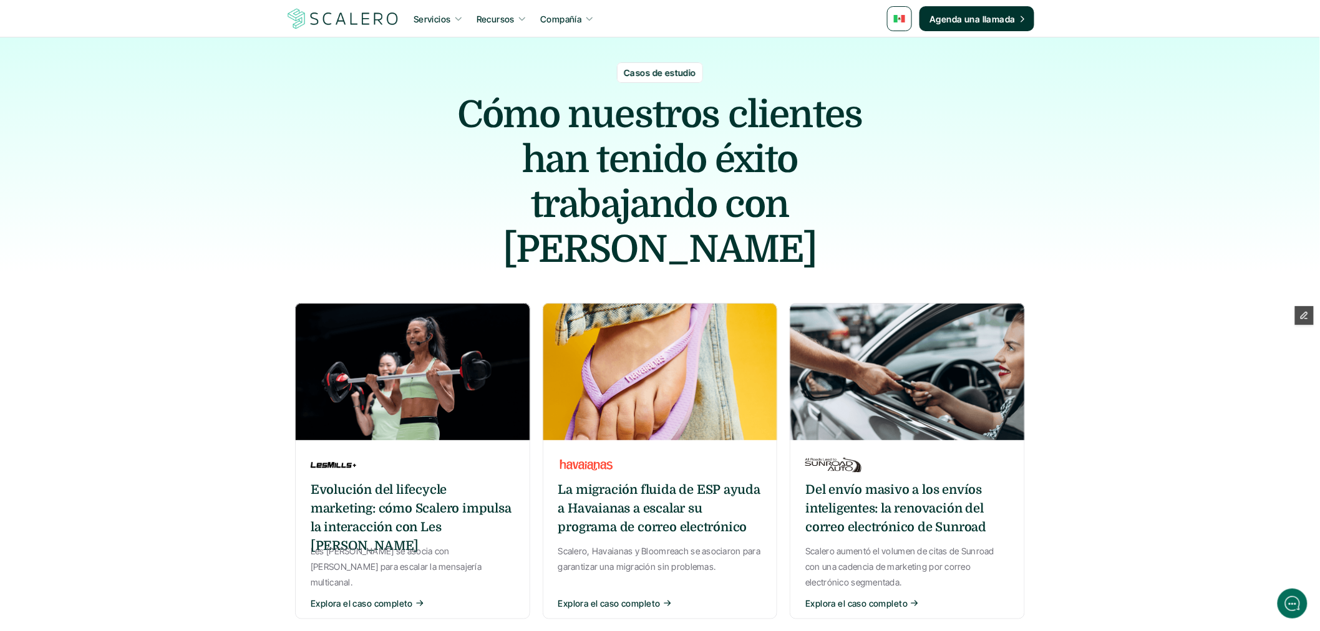
click at [837, 447] on div "Del envío masivo a los envíos inteligentes: la renovación del correo electrónic…" at bounding box center [907, 533] width 235 height 173
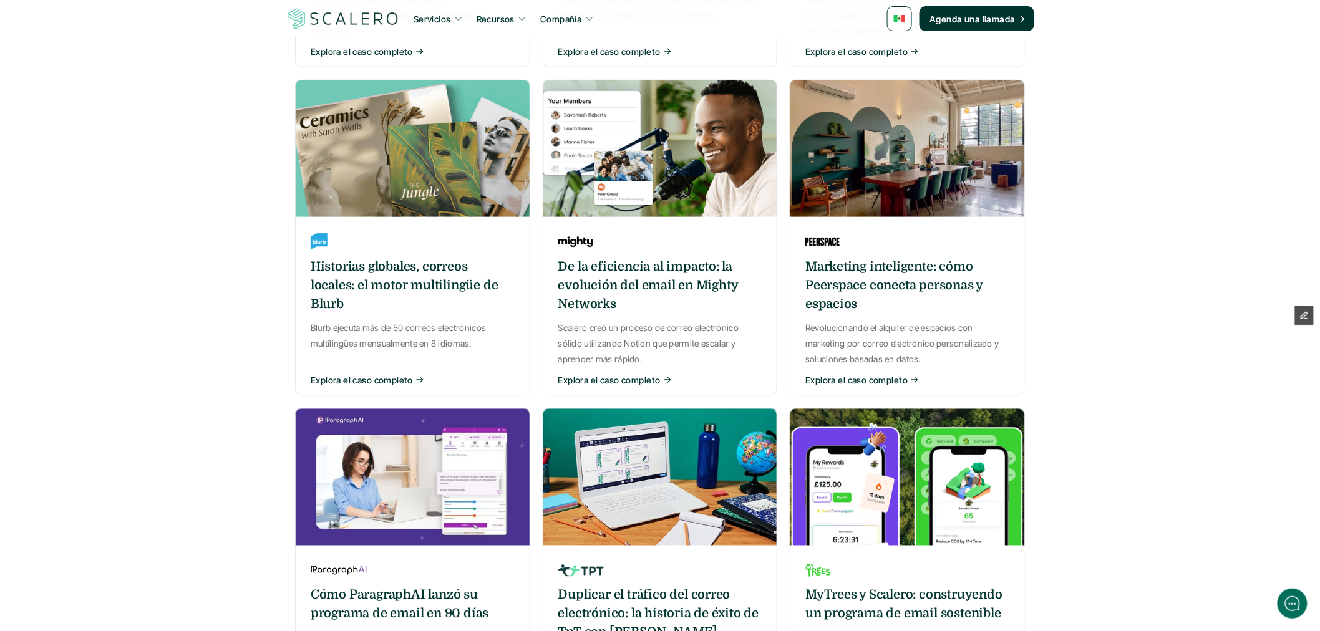
scroll to position [762, 0]
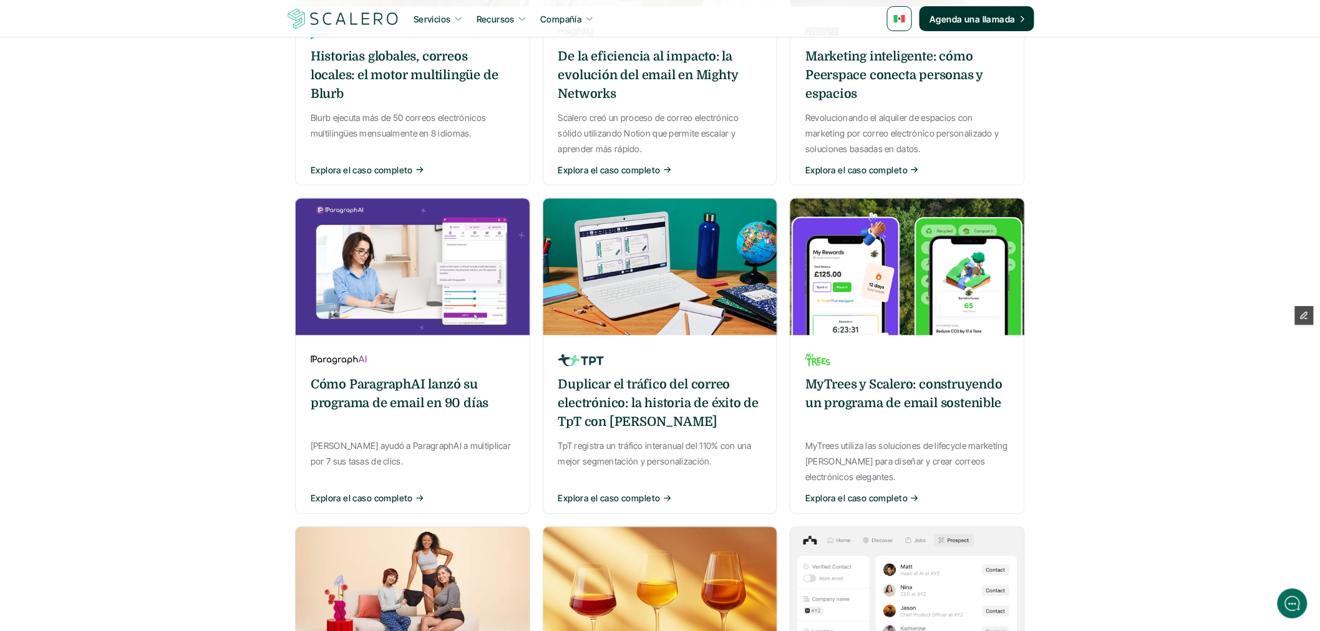
click at [863, 376] on h6 "MyTrees y Scalero: construyendo un programa de email sostenible" at bounding box center [907, 394] width 204 height 37
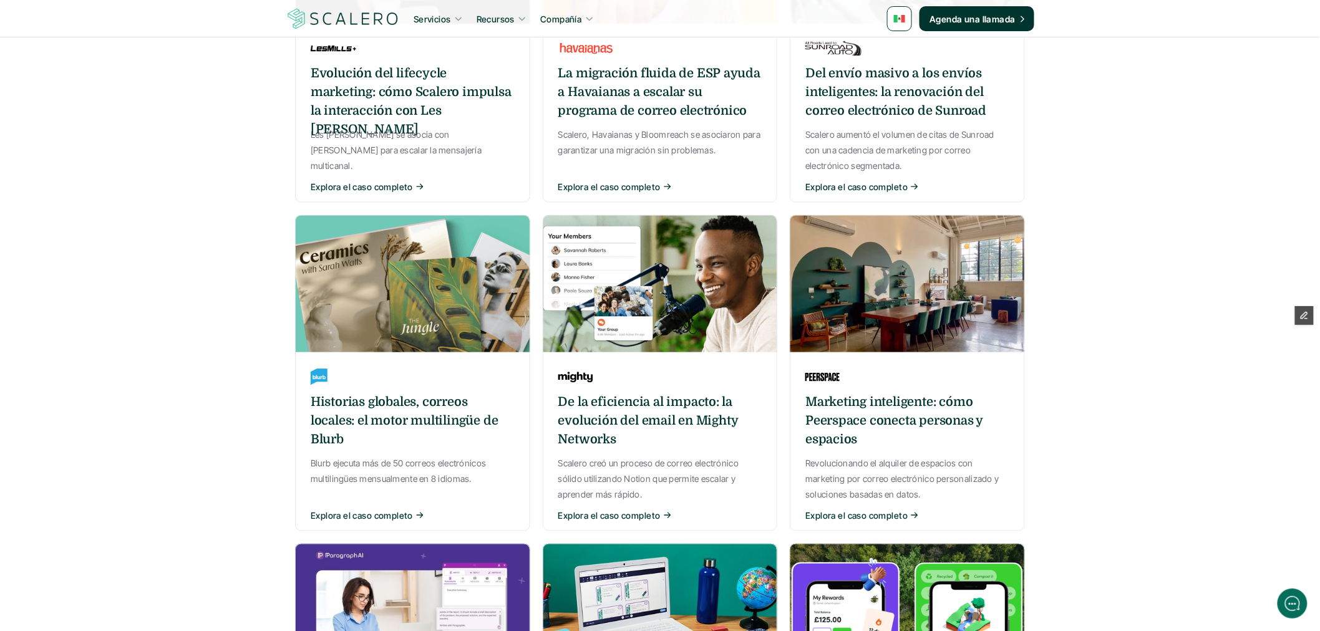
scroll to position [485, 0]
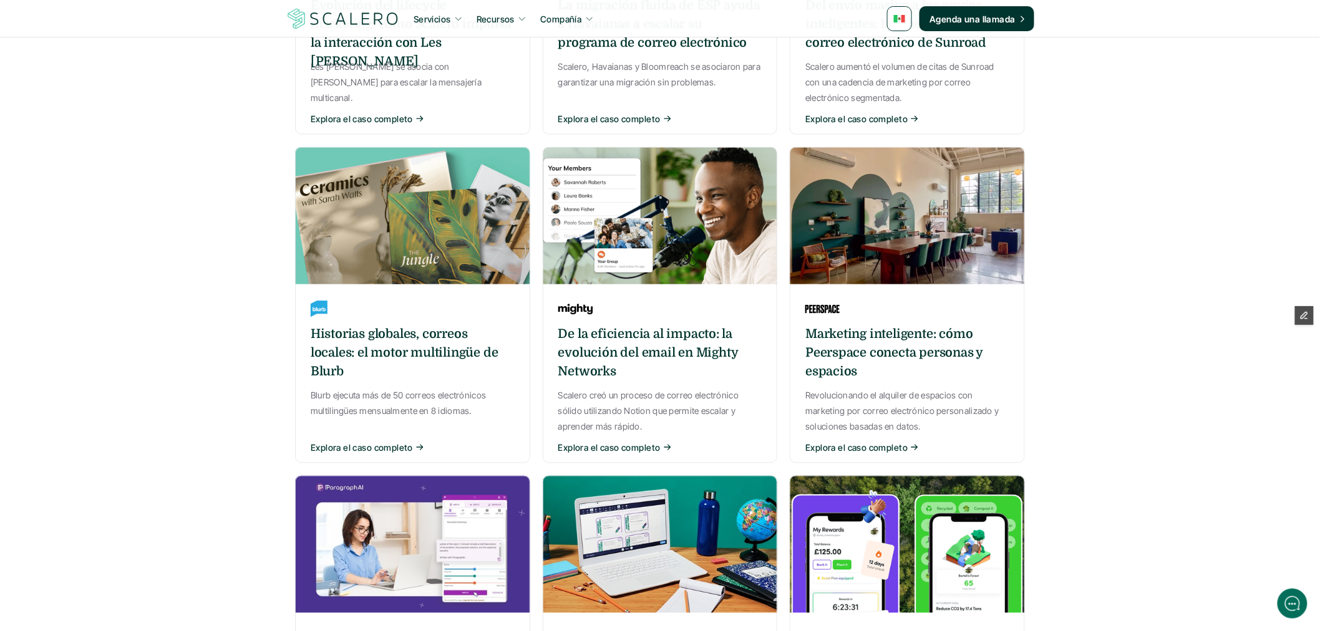
click at [910, 504] on img at bounding box center [907, 544] width 235 height 137
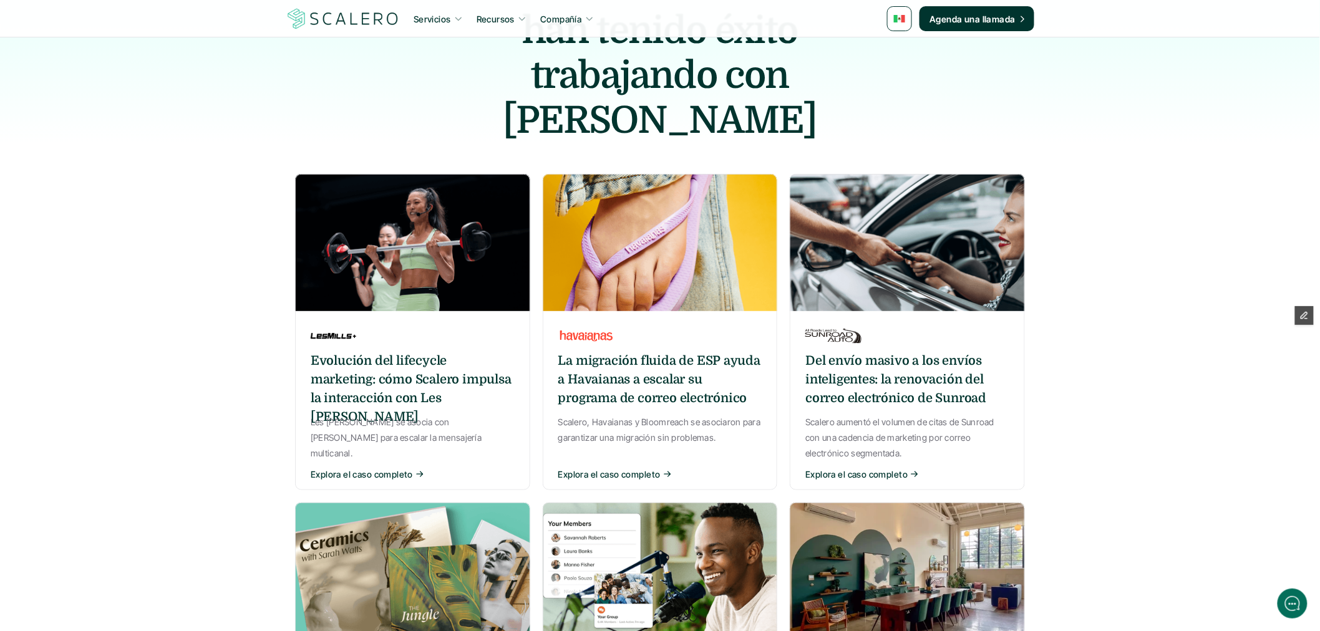
scroll to position [208, 0]
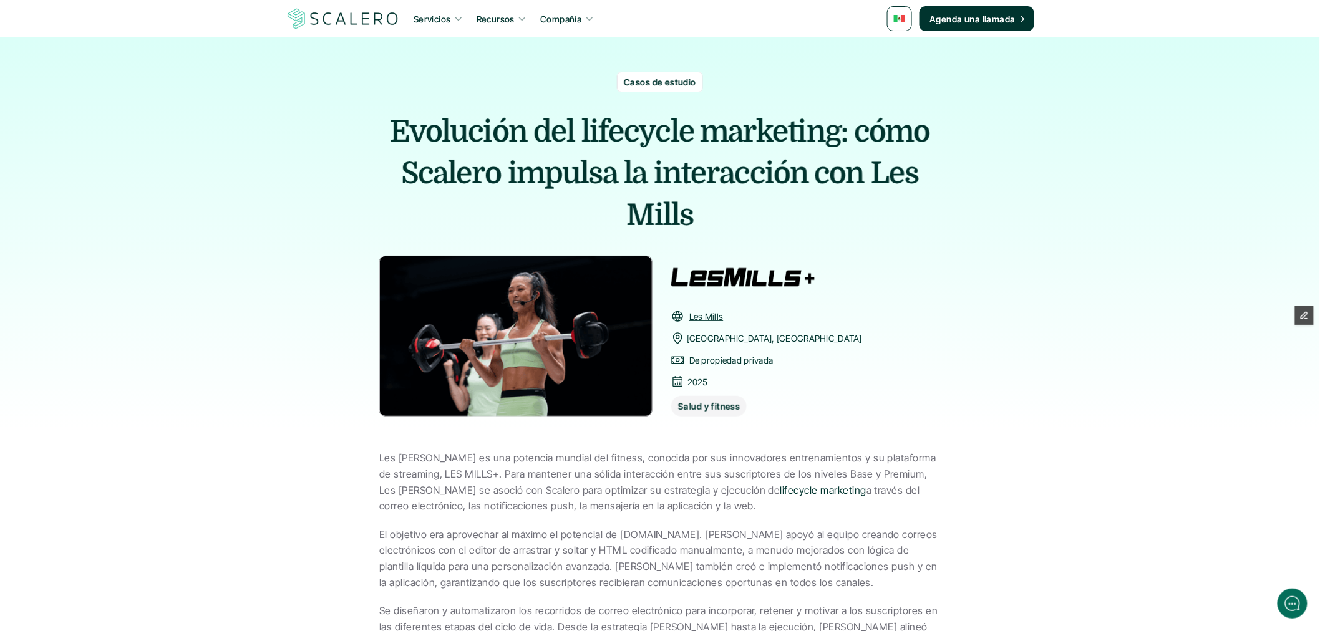
click at [114, 162] on div "Casos de estudio Evolución del lifecycle marketing: cómo Scalero impulsa la int…" at bounding box center [660, 236] width 1320 height 398
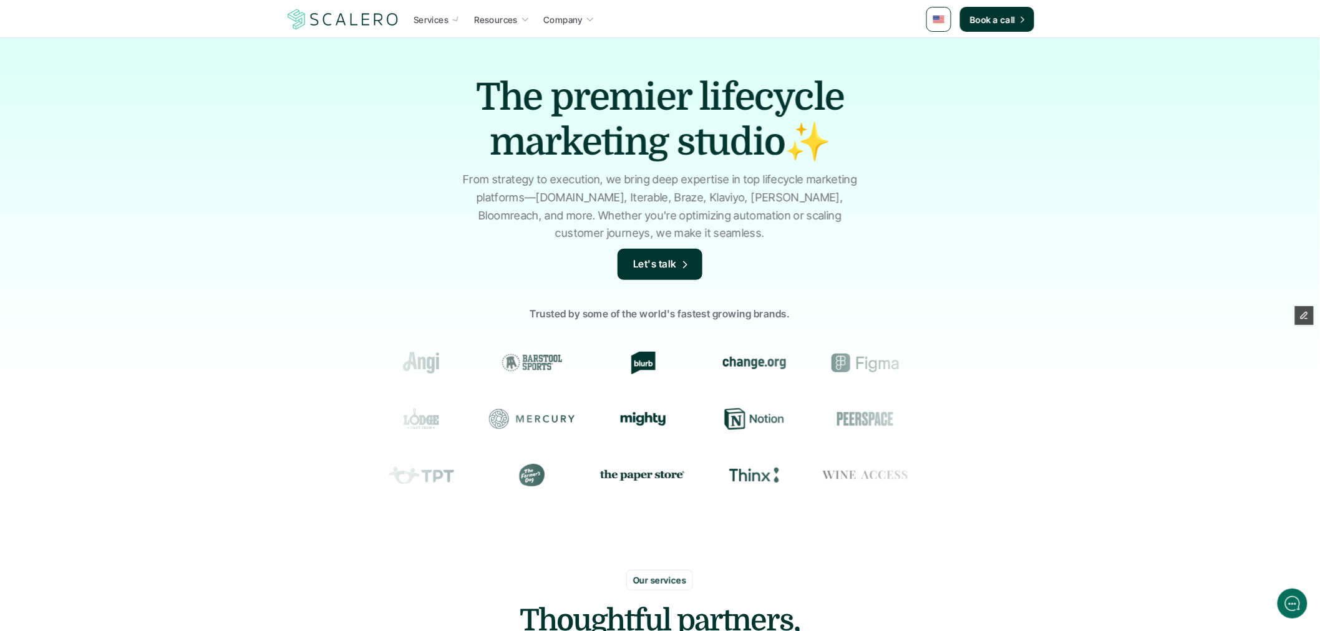
click at [933, 16] on link at bounding box center [938, 19] width 25 height 25
click at [940, 53] on link at bounding box center [940, 50] width 22 height 22
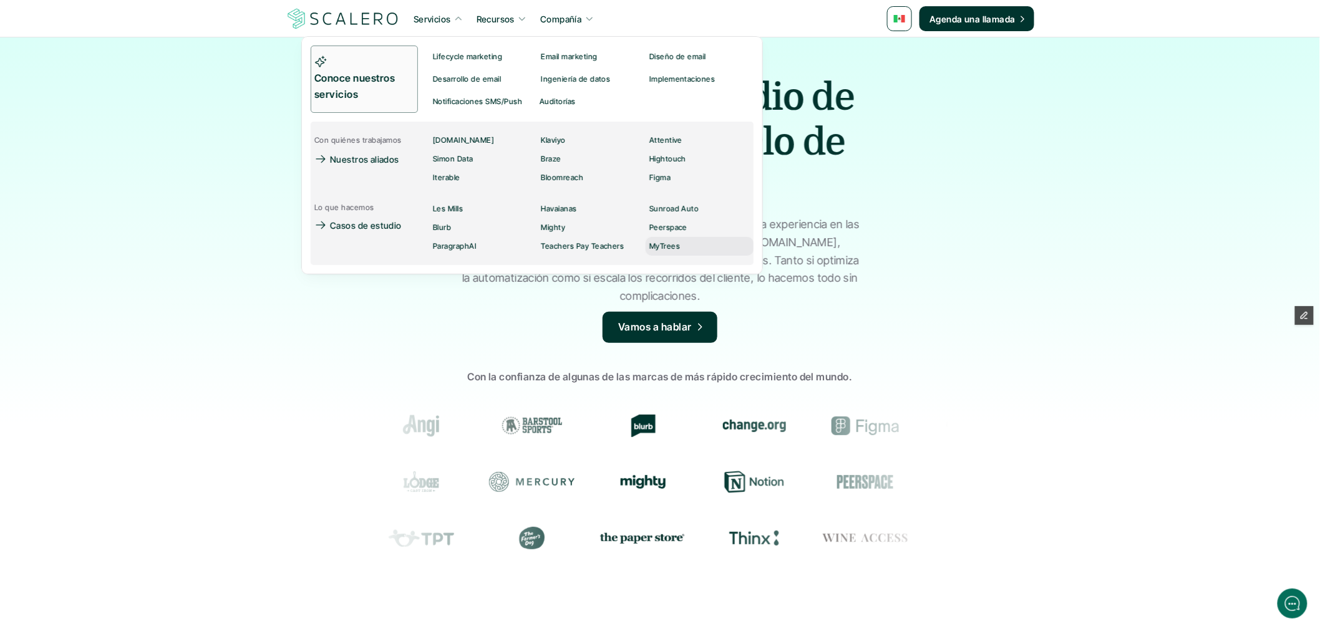
click at [672, 242] on p "MyTrees" at bounding box center [664, 246] width 31 height 9
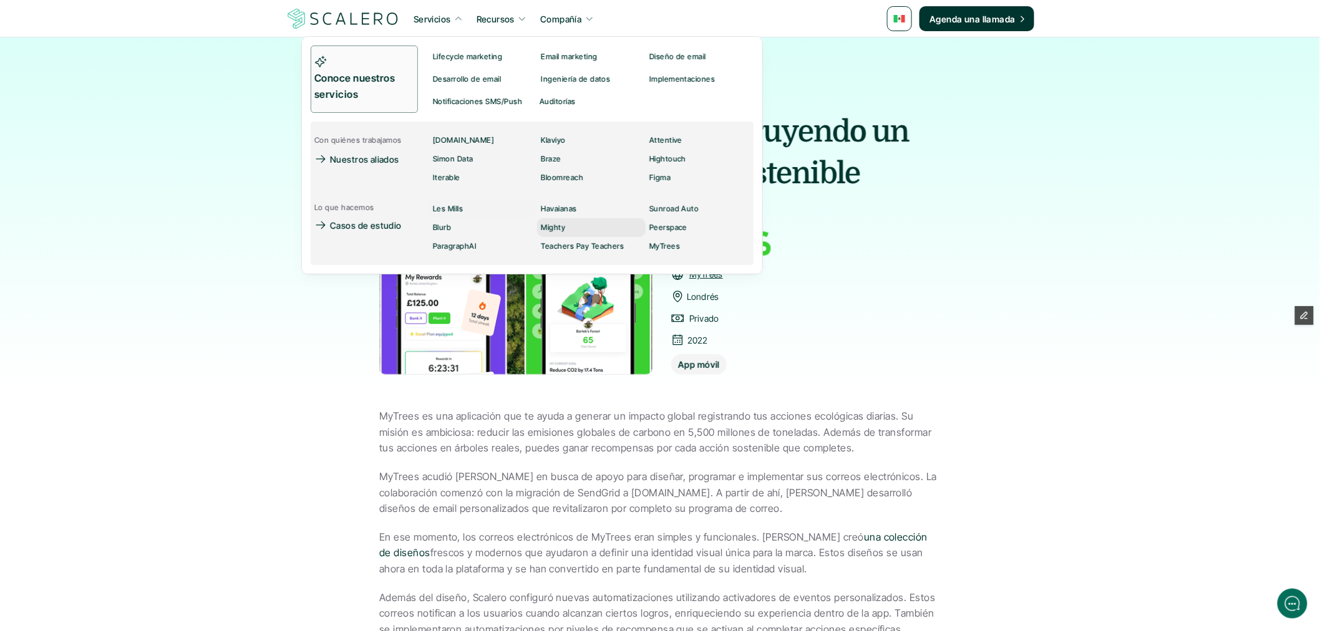
click at [549, 233] on div "Mighty" at bounding box center [557, 227] width 32 height 15
